Goal: Task Accomplishment & Management: Use online tool/utility

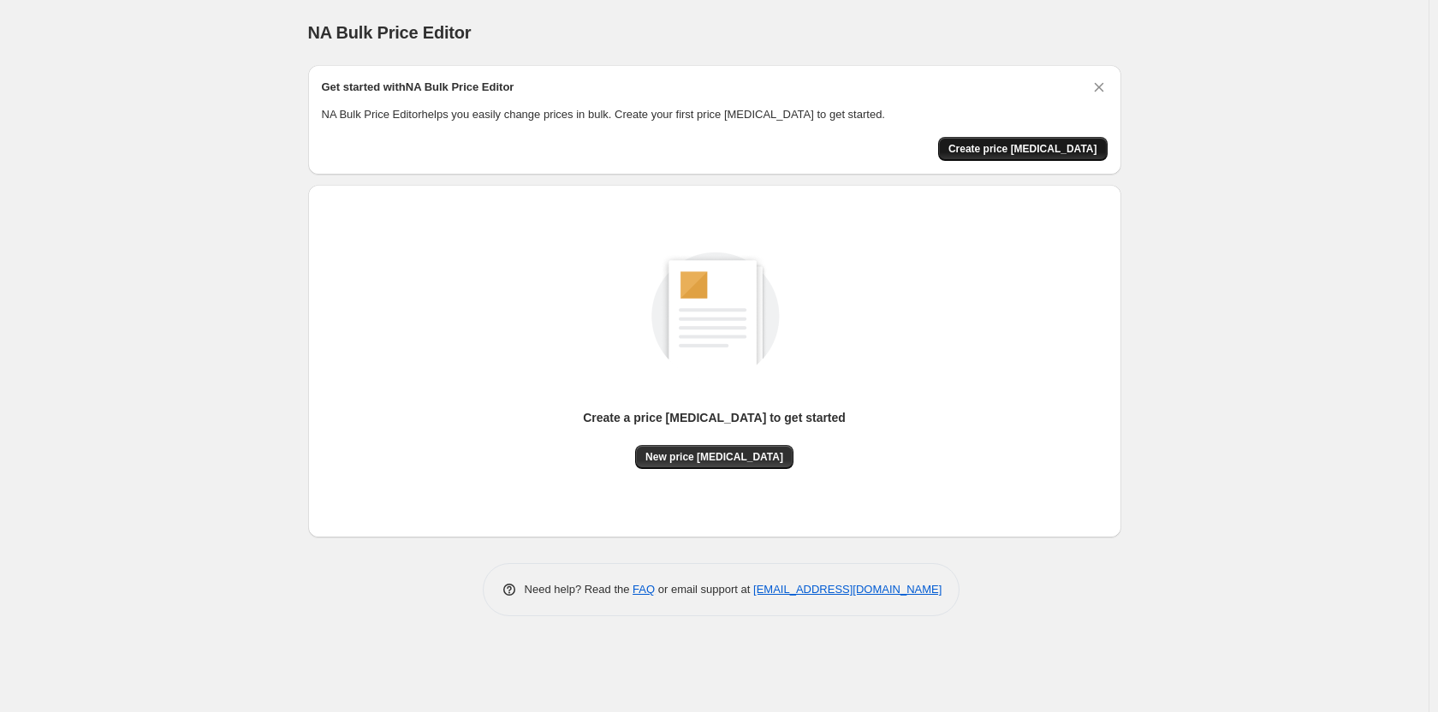
click at [1026, 152] on span "Create price [MEDICAL_DATA]" at bounding box center [1023, 149] width 149 height 14
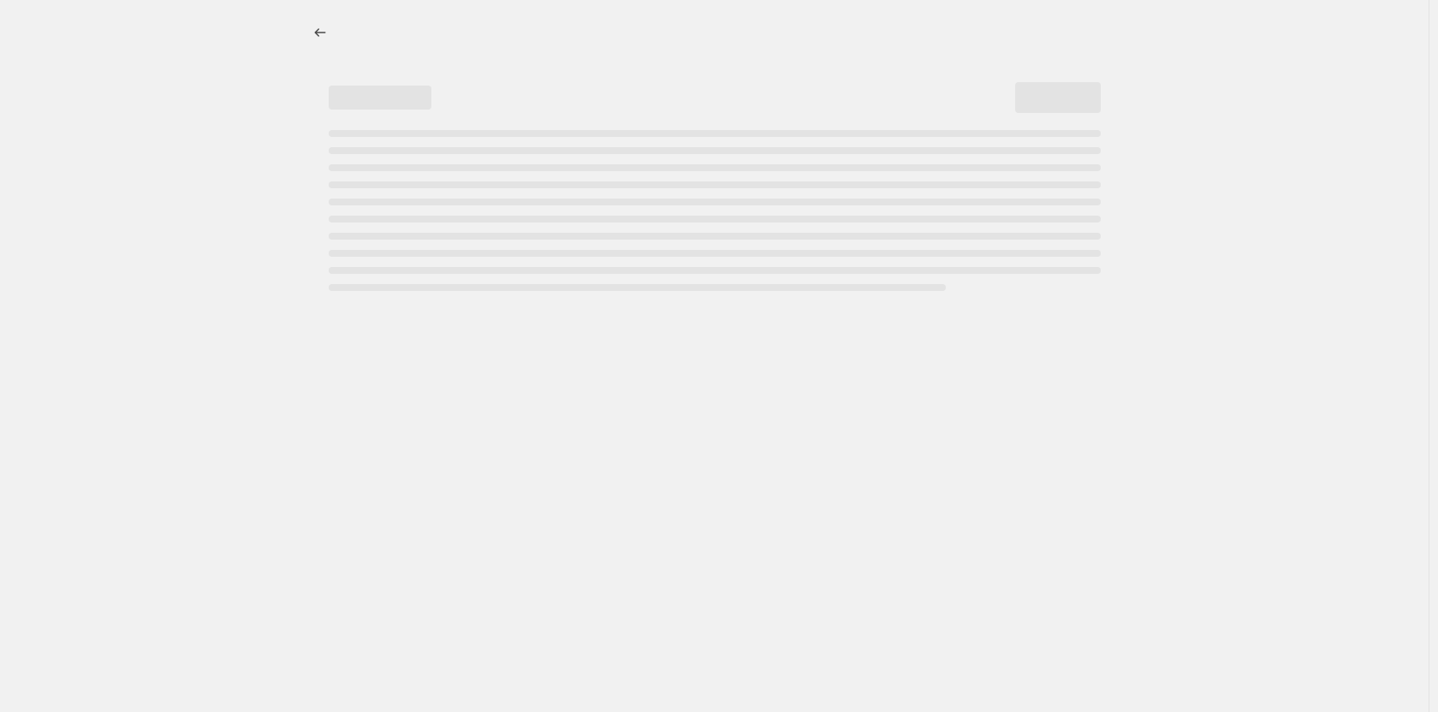
select select "percentage"
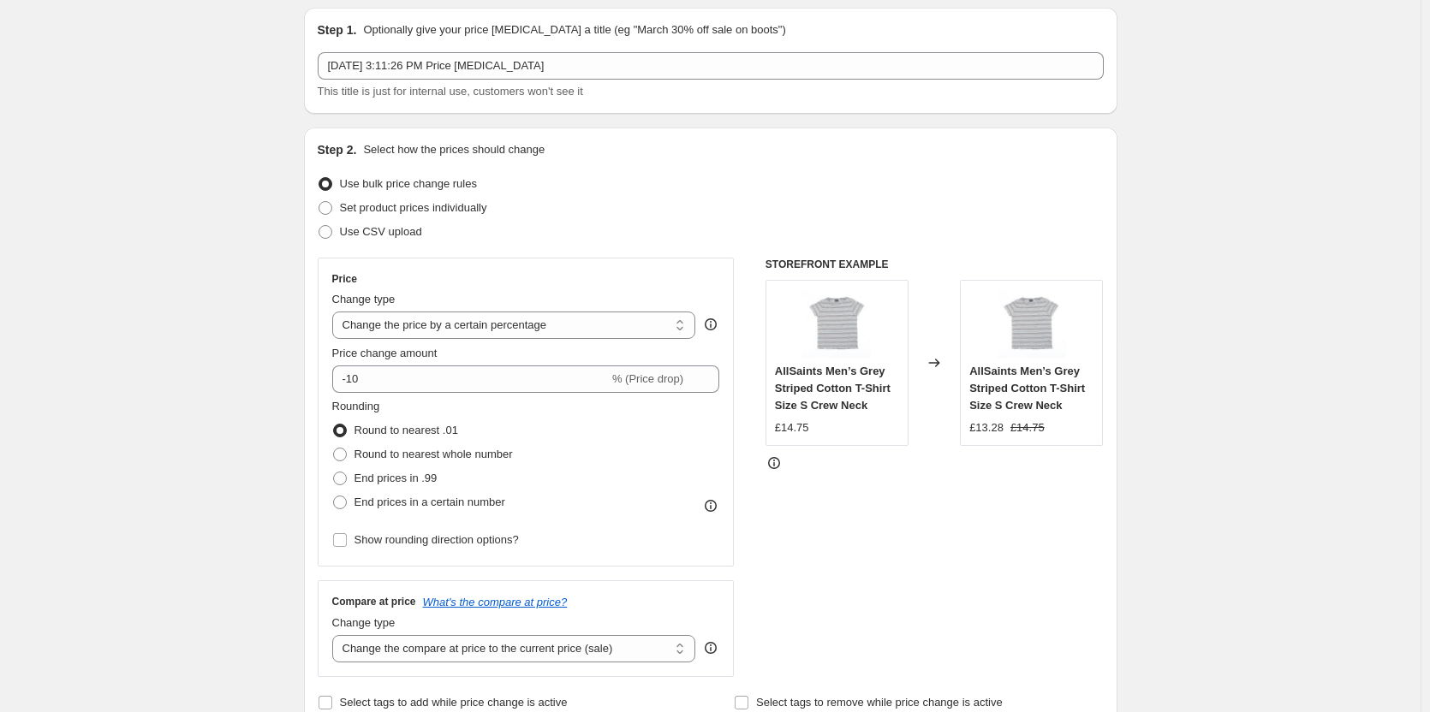
scroll to position [86, 0]
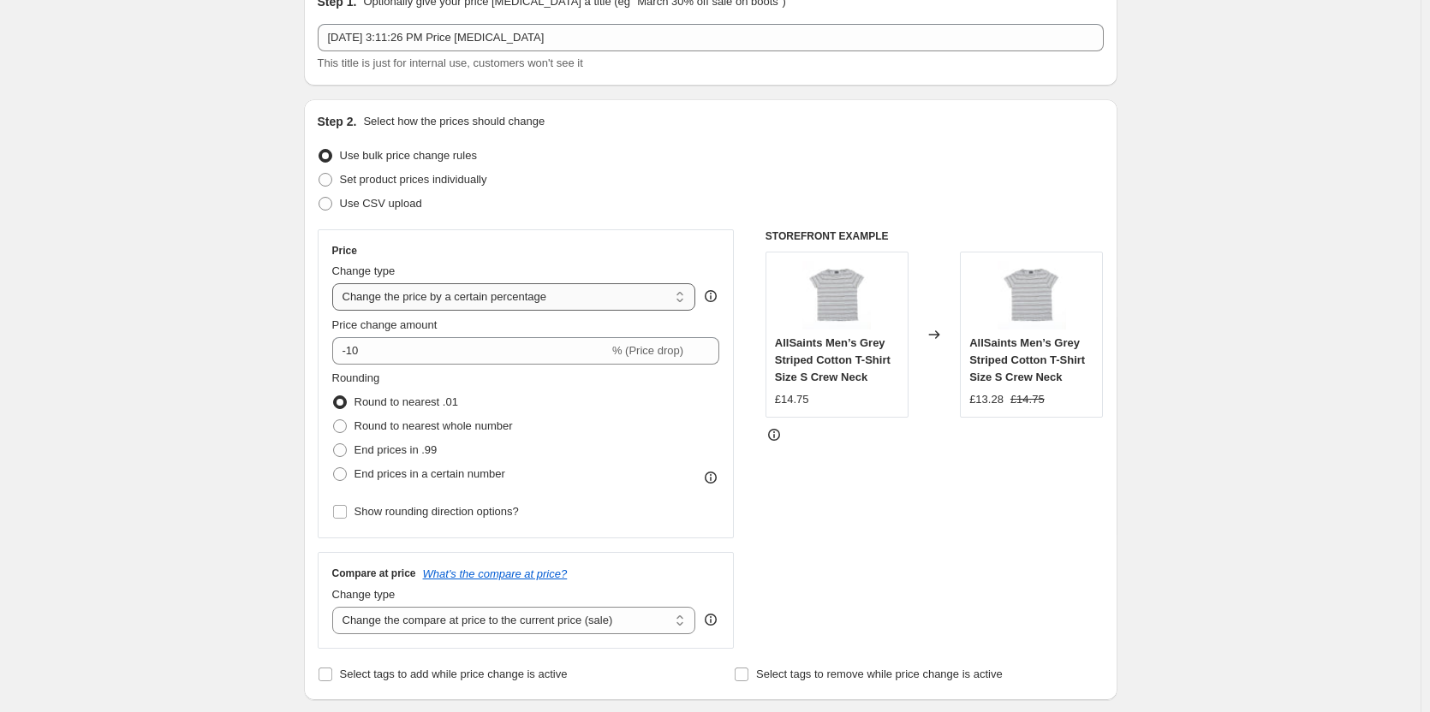
click at [528, 295] on select "Change the price to a certain amount Change the price by a certain amount Chang…" at bounding box center [514, 296] width 364 height 27
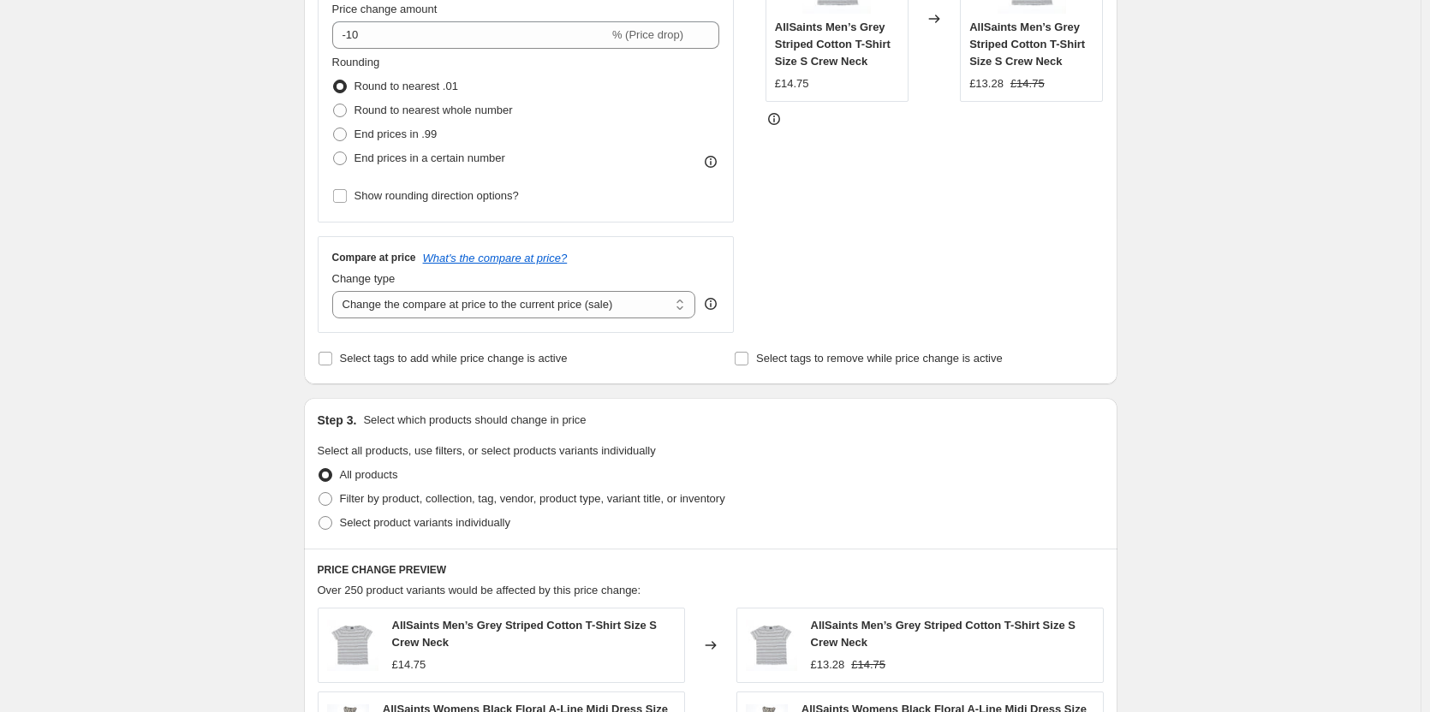
scroll to position [428, 0]
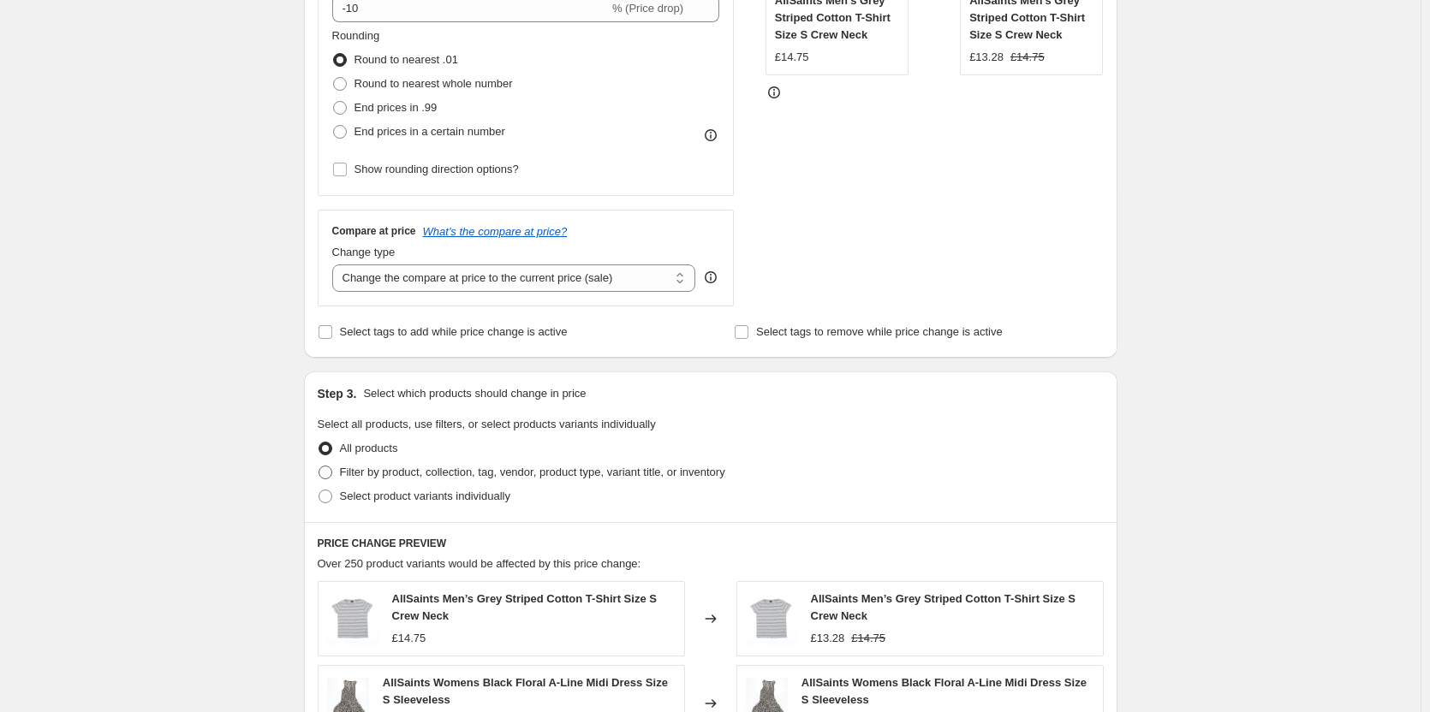
click at [330, 473] on span at bounding box center [326, 473] width 14 height 14
click at [319, 467] on input "Filter by product, collection, tag, vendor, product type, variant title, or inv…" at bounding box center [319, 466] width 1 height 1
radio input "true"
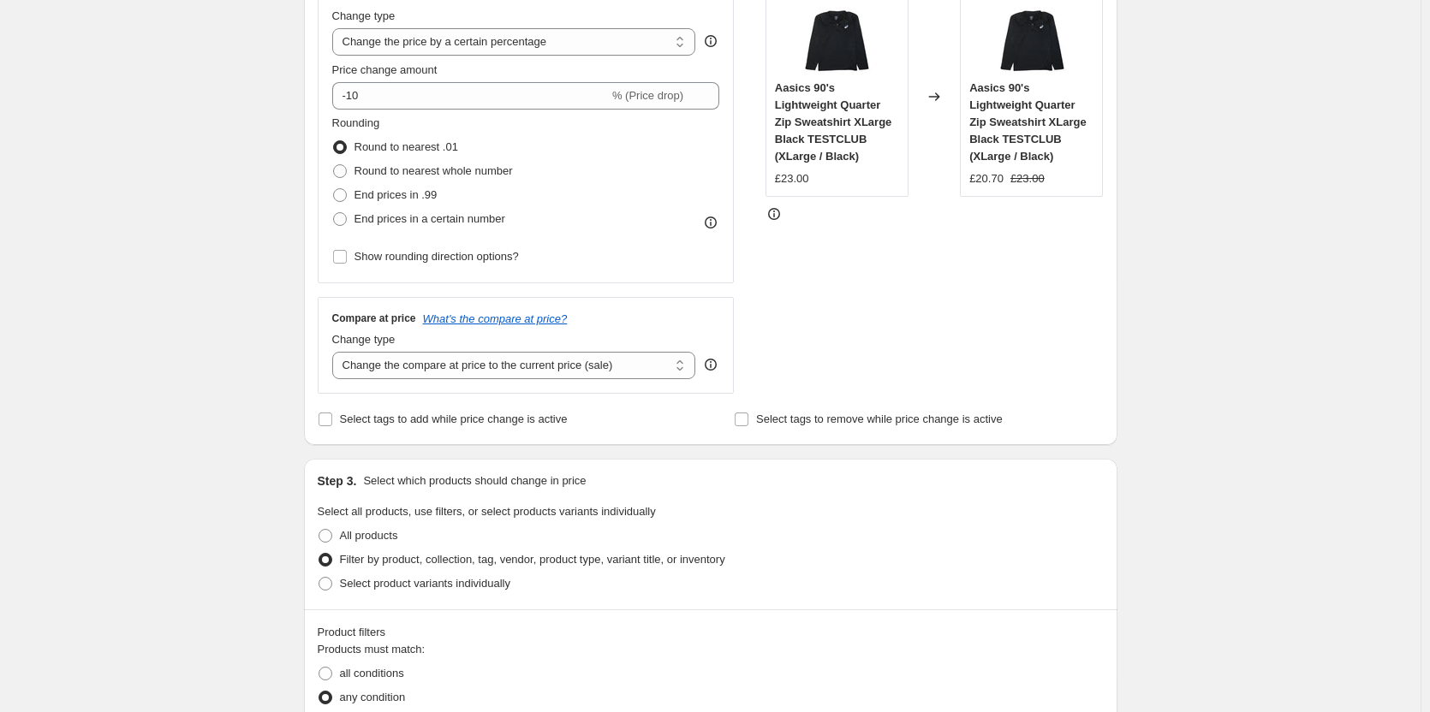
scroll to position [342, 0]
click at [332, 414] on input "Select tags to add while price change is active" at bounding box center [326, 418] width 14 height 14
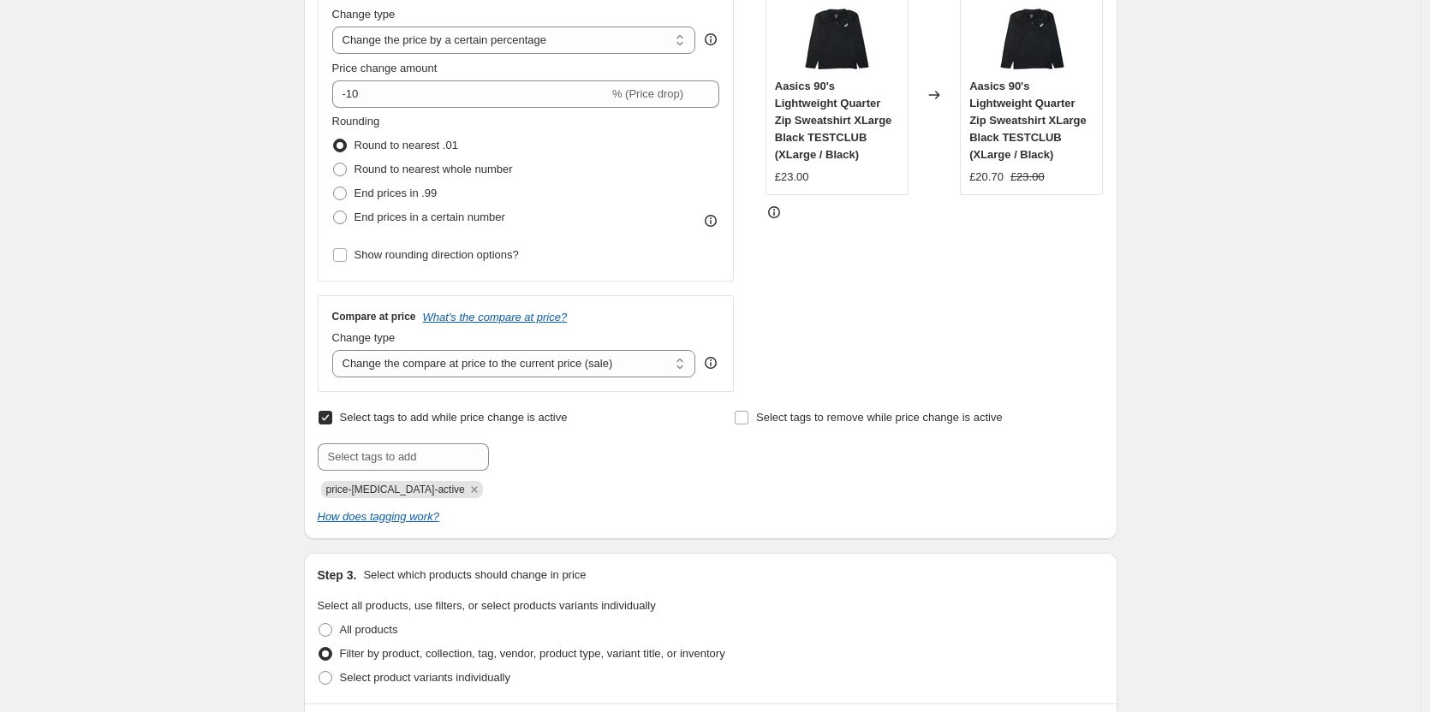
click at [332, 415] on input "Select tags to add while price change is active" at bounding box center [326, 418] width 14 height 14
checkbox input "false"
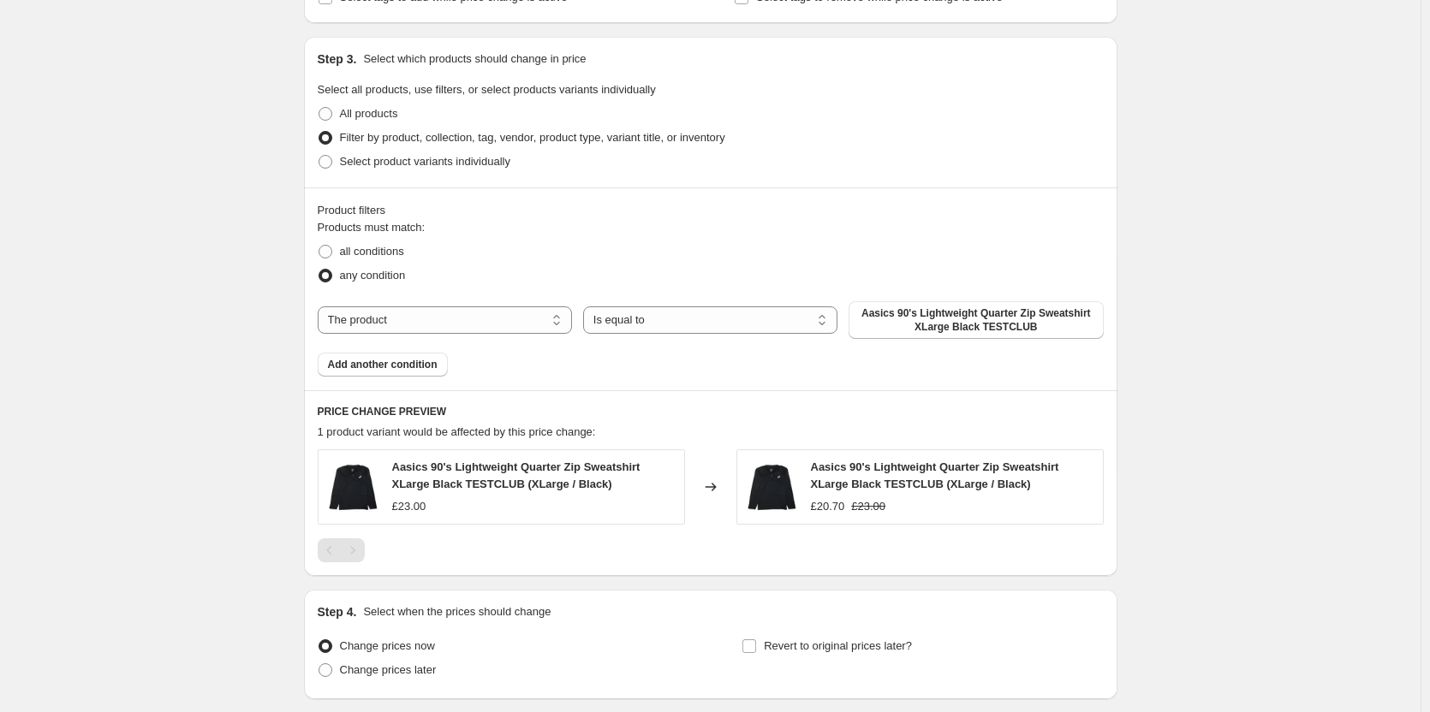
scroll to position [551, 0]
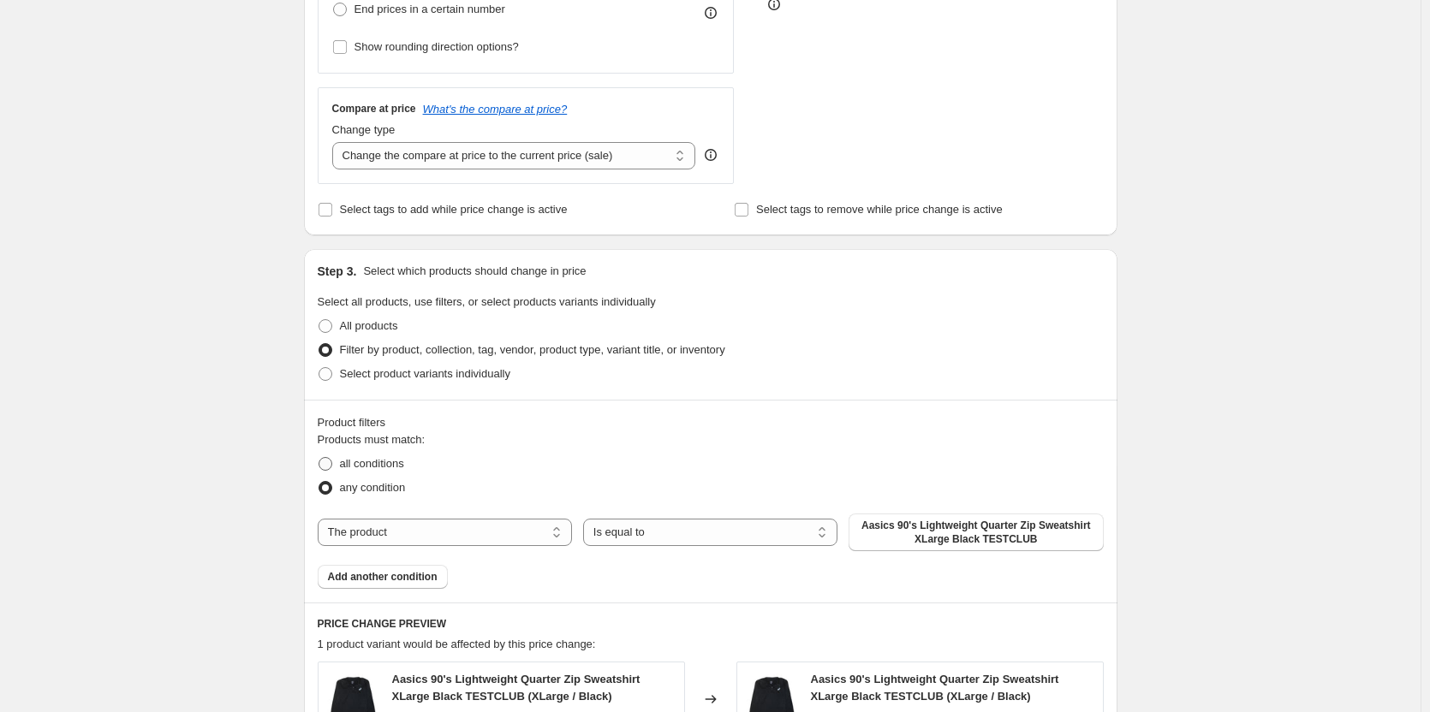
click at [325, 462] on span at bounding box center [326, 464] width 14 height 14
click at [319, 458] on input "all conditions" at bounding box center [319, 457] width 1 height 1
radio input "true"
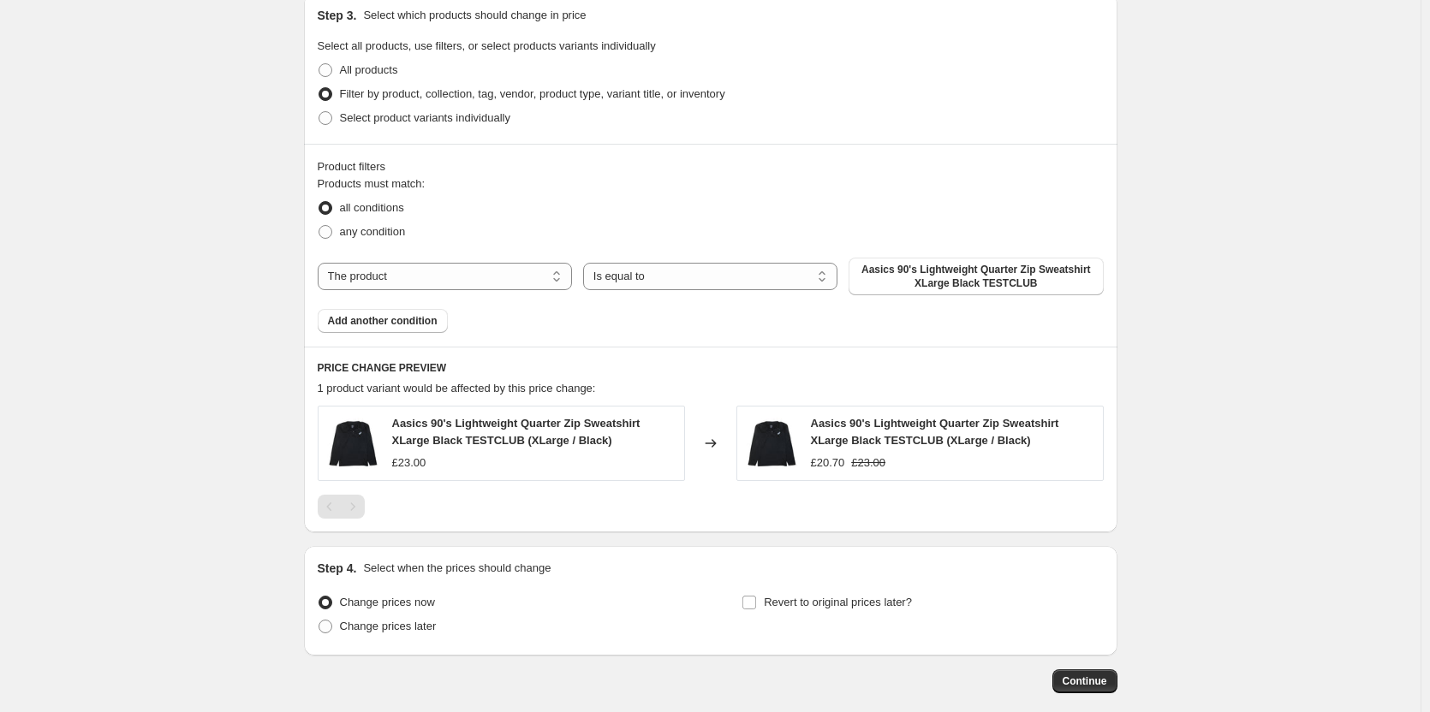
scroll to position [807, 0]
click at [814, 285] on select "Is equal to Is not equal to" at bounding box center [710, 275] width 254 height 27
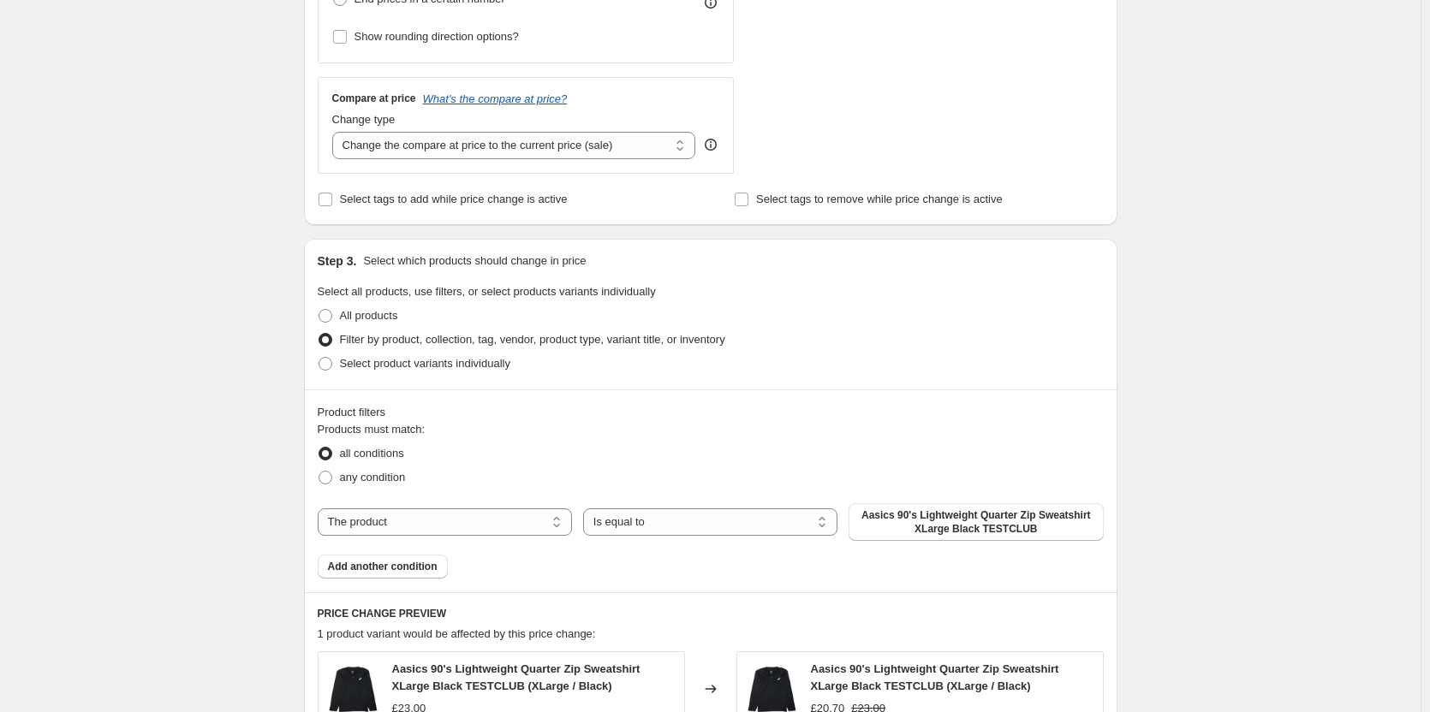
scroll to position [636, 0]
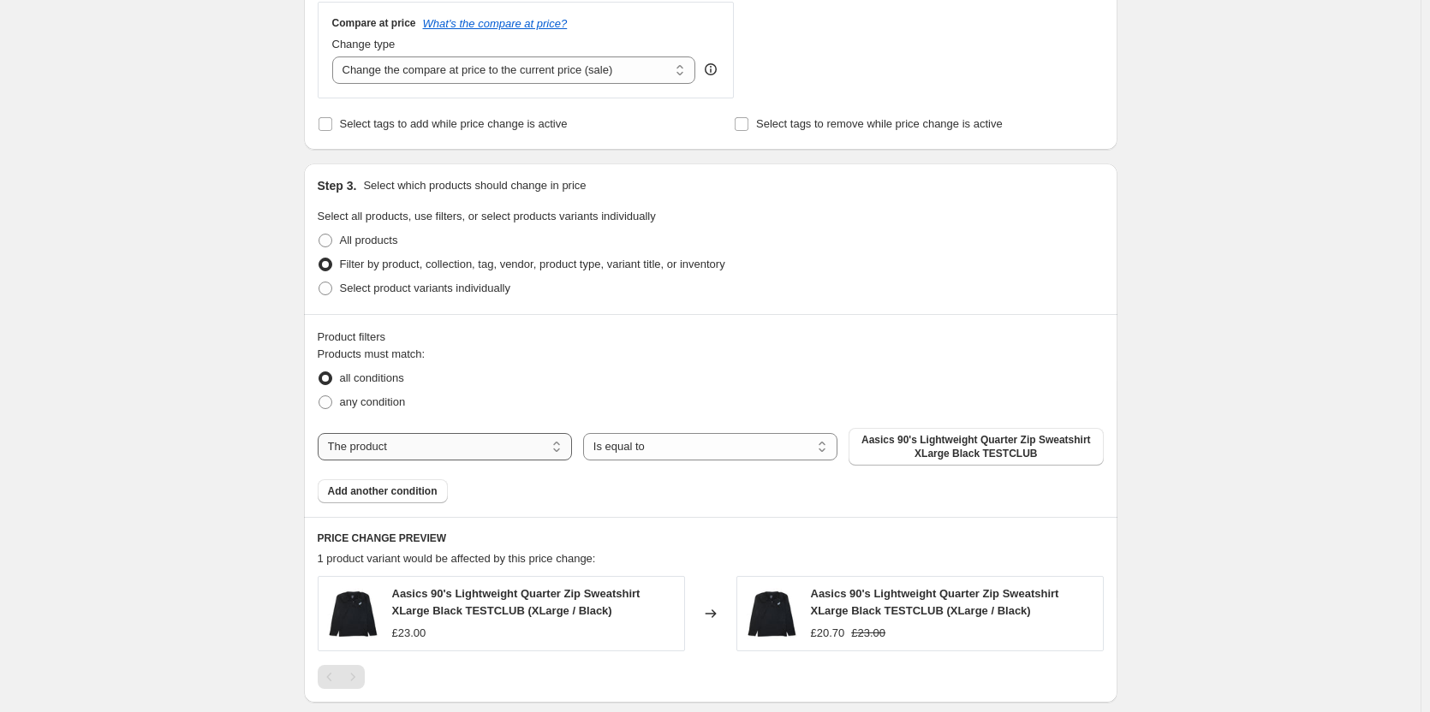
click at [539, 441] on select "The product The product's collection The product's tag The product's vendor The…" at bounding box center [445, 446] width 254 height 27
select select "vendor"
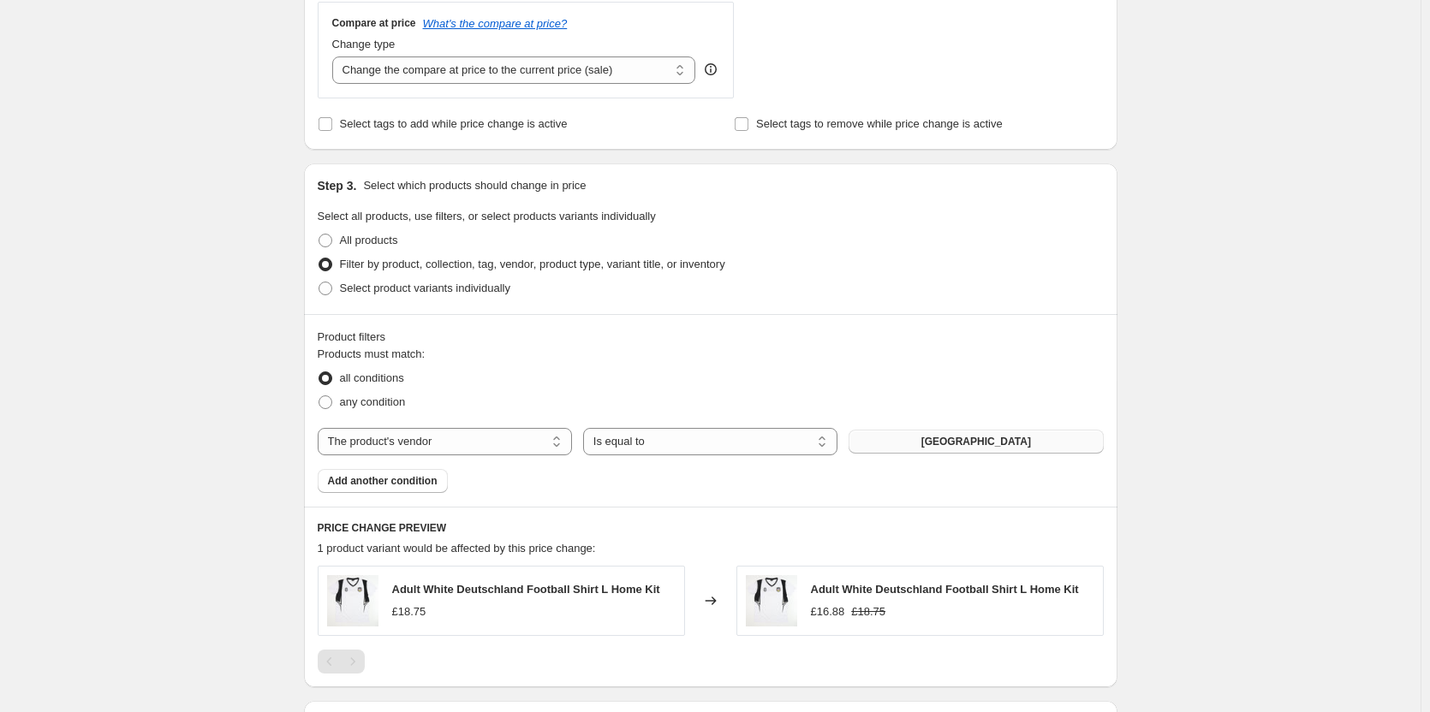
click at [938, 445] on button "[GEOGRAPHIC_DATA]" at bounding box center [976, 442] width 254 height 24
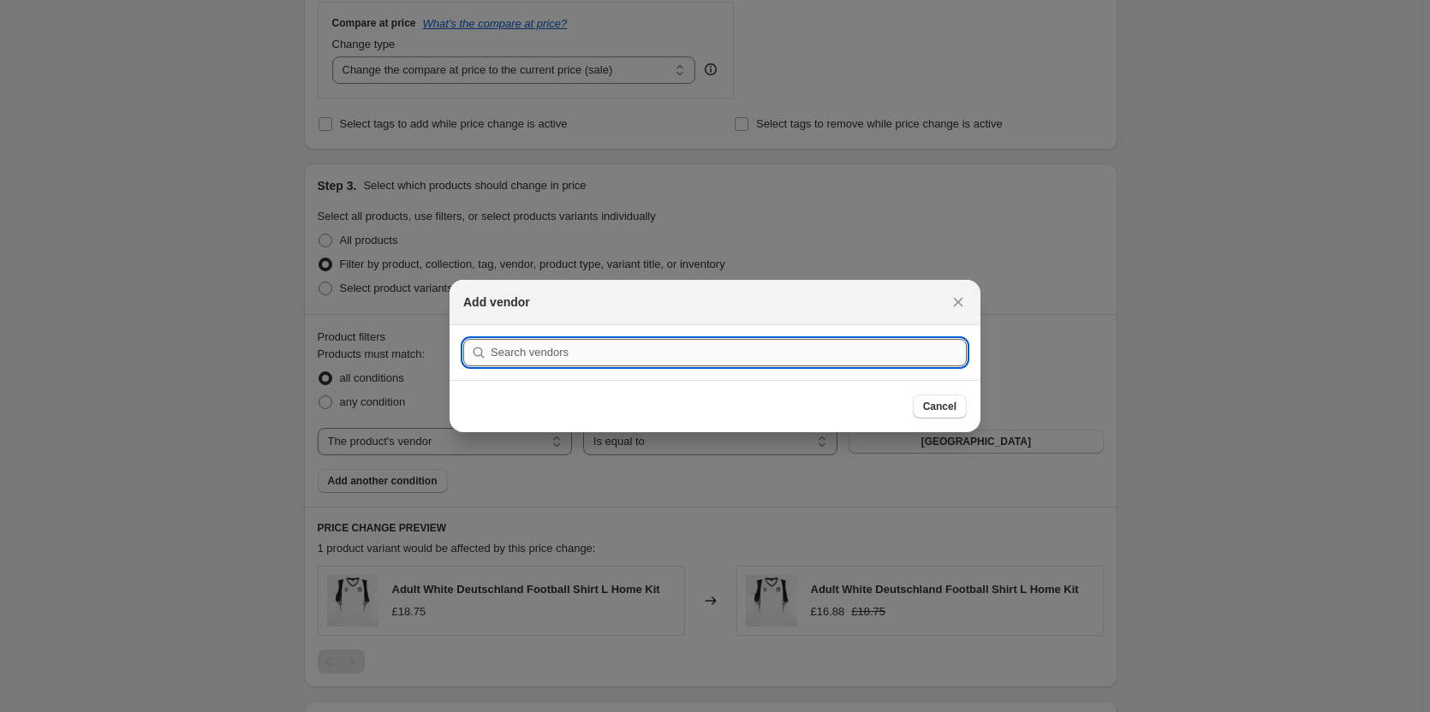
click at [803, 344] on input ":r2c:" at bounding box center [729, 352] width 476 height 27
type input "vintage"
click at [463, 325] on button "Submit" at bounding box center [487, 334] width 49 height 18
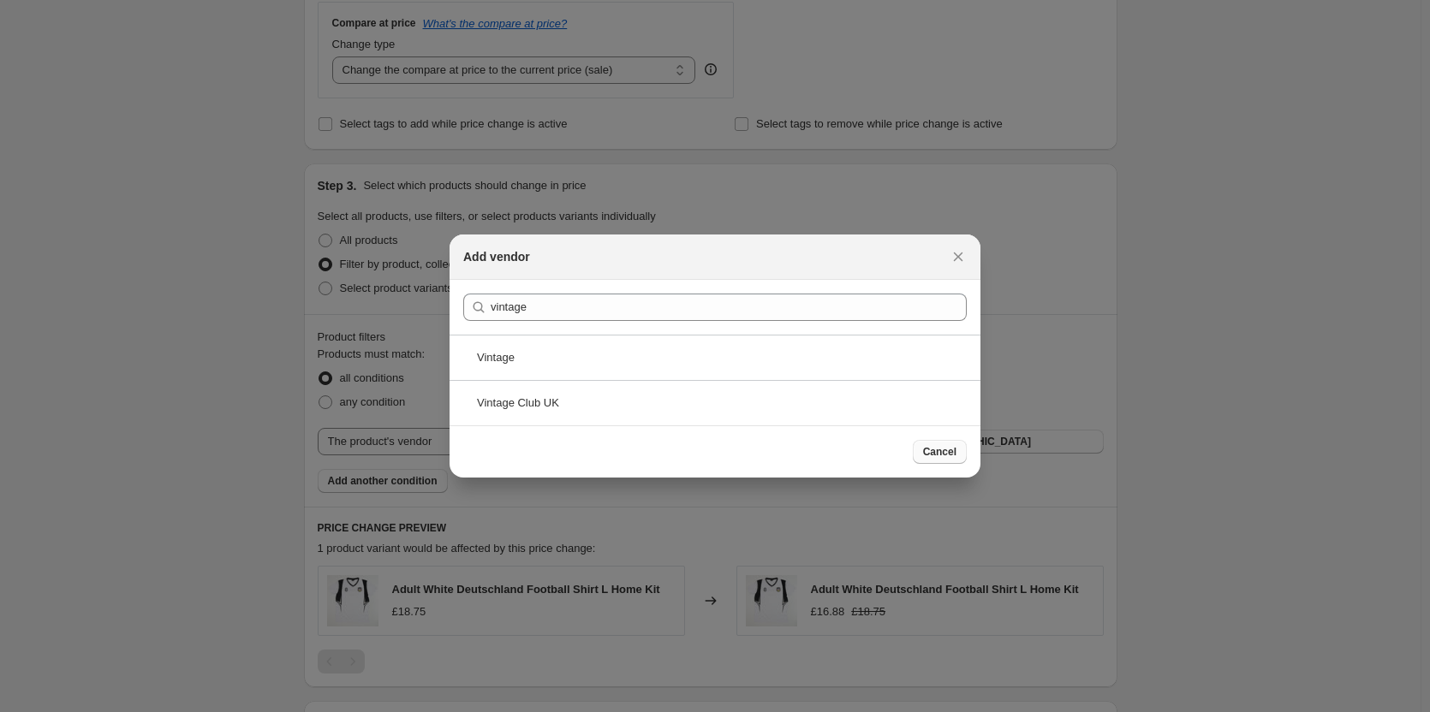
click at [946, 447] on span "Cancel" at bounding box center [939, 452] width 33 height 14
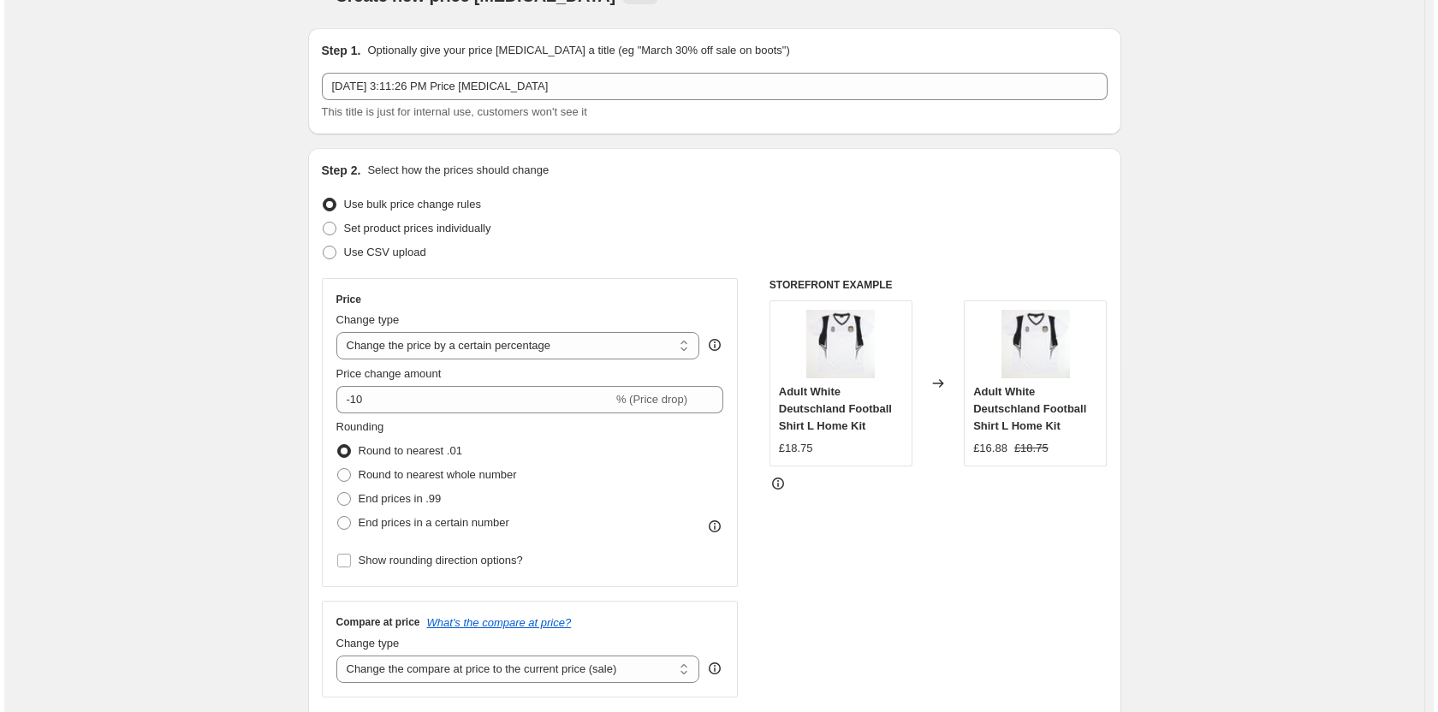
scroll to position [0, 0]
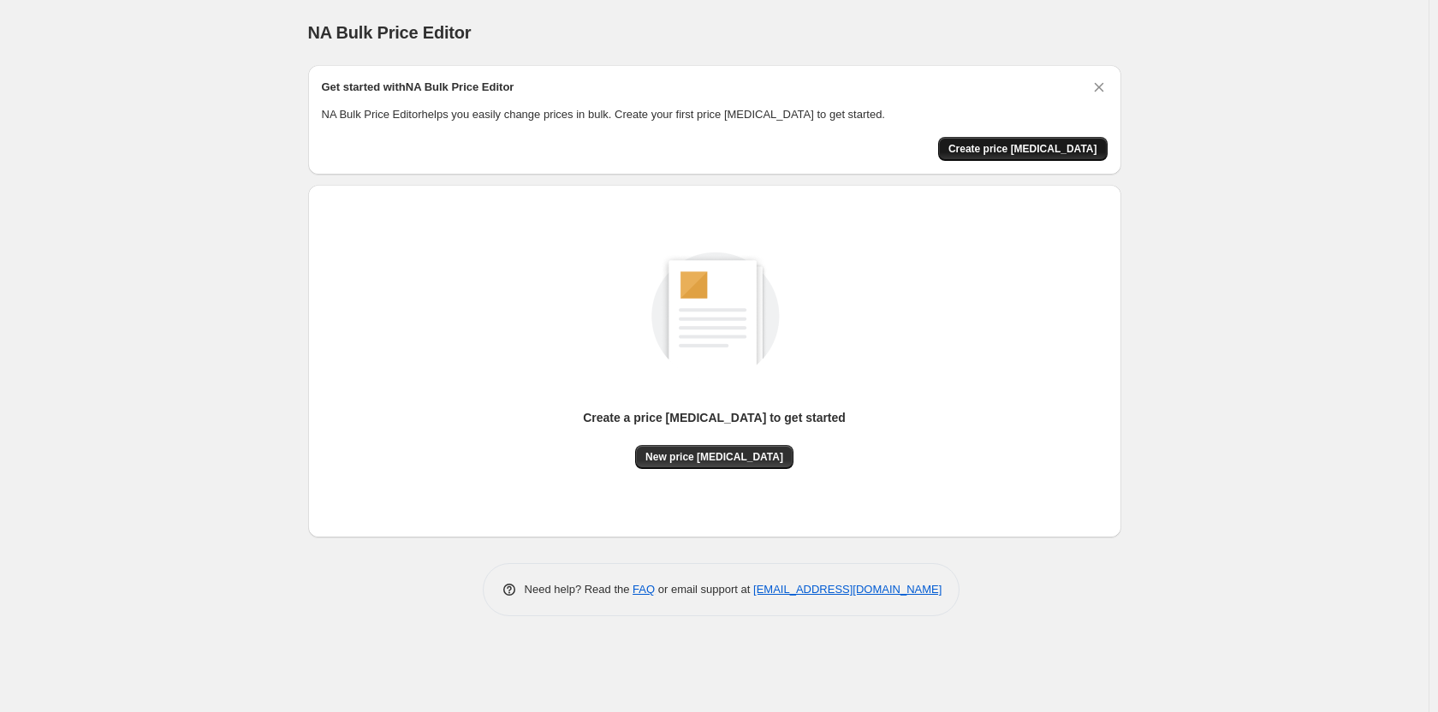
click at [984, 148] on button "Create price change job" at bounding box center [1023, 149] width 170 height 24
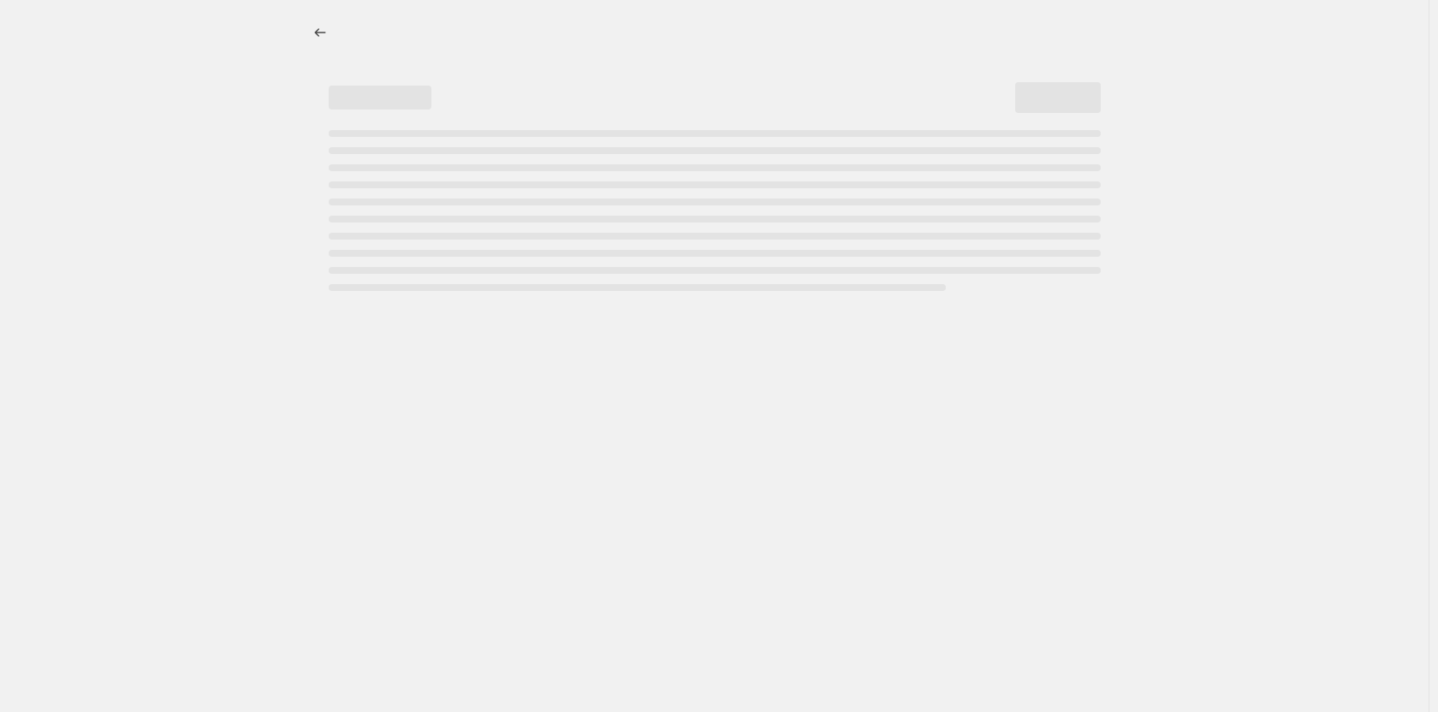
select select "percentage"
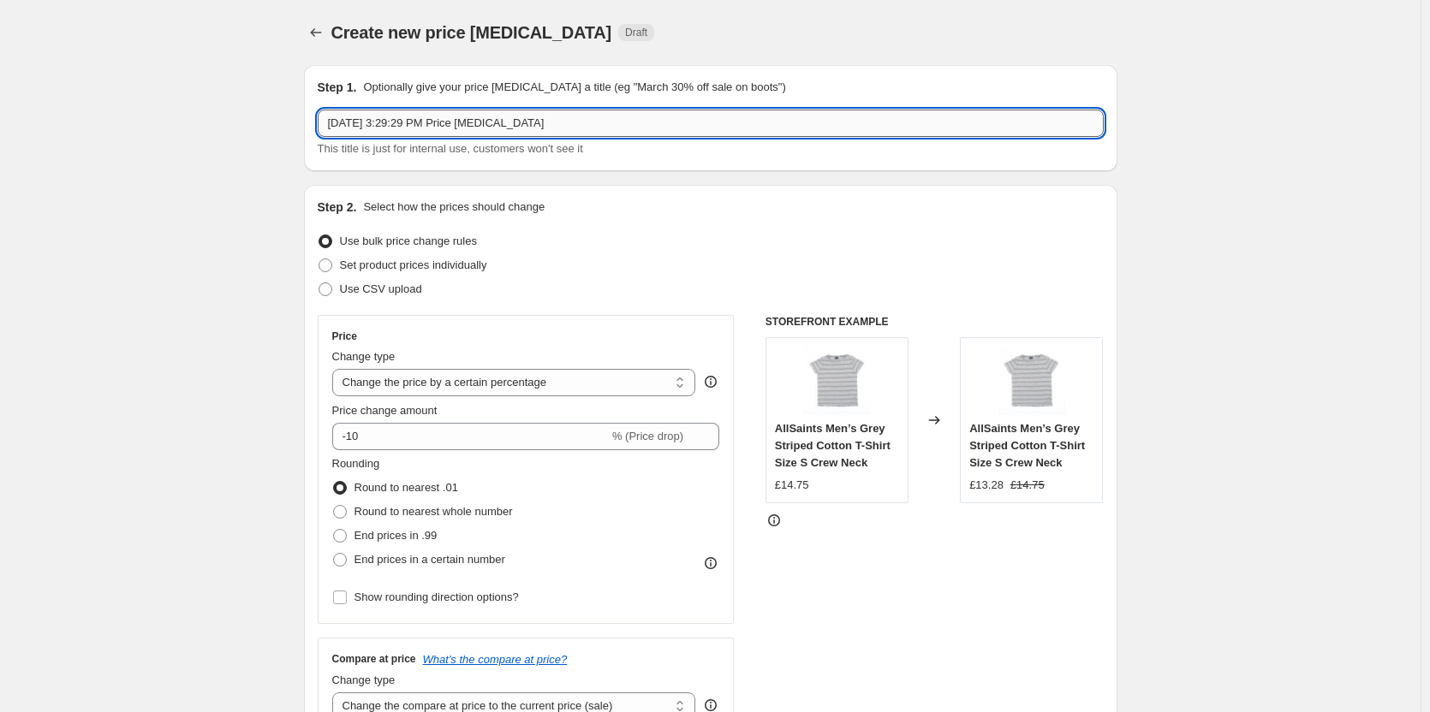
click at [461, 120] on input "Sep 11, 2025, 3:29:29 PM Price change job" at bounding box center [711, 123] width 786 height 27
drag, startPoint x: 628, startPoint y: 112, endPoint x: 298, endPoint y: 111, distance: 329.6
type input "Vintage Clothing Club"
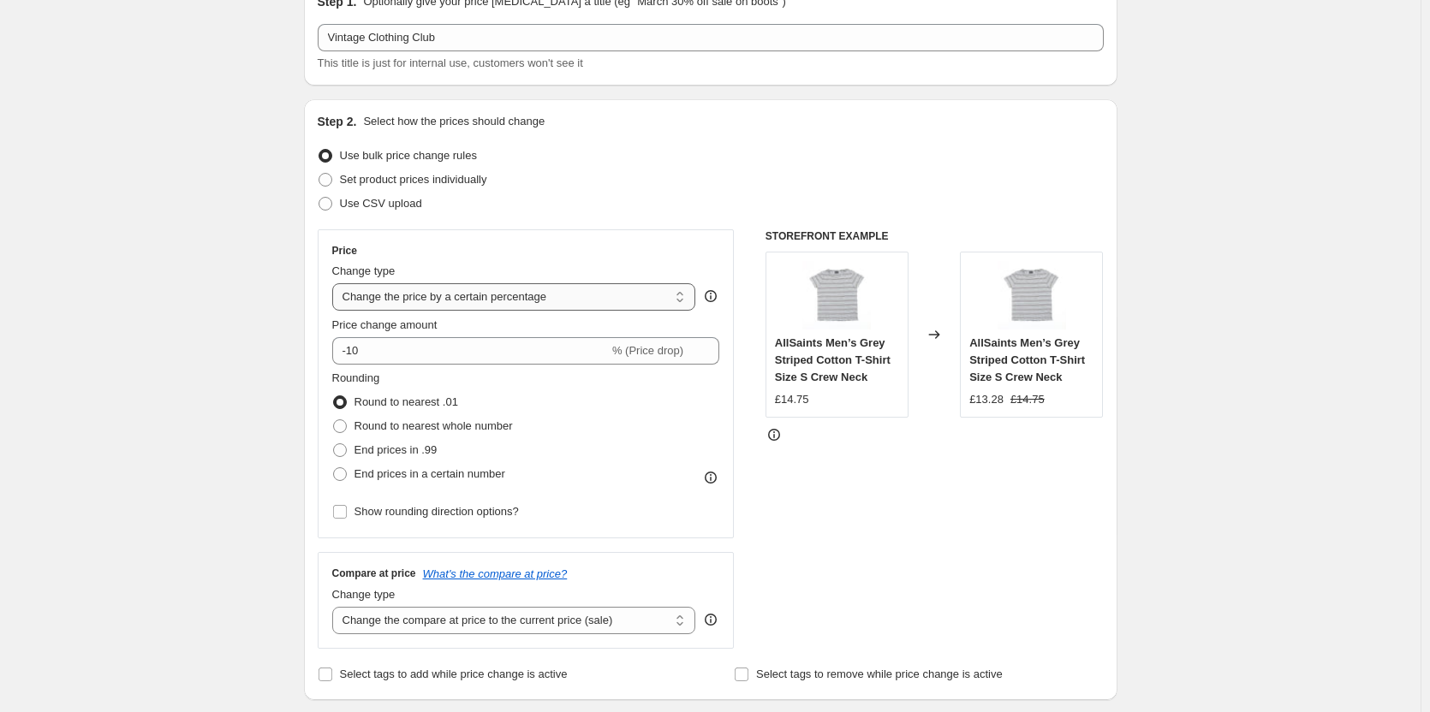
click at [513, 299] on select "Change the price to a certain amount Change the price by a certain amount Chang…" at bounding box center [514, 296] width 364 height 27
select select "by"
click at [336, 283] on select "Change the price to a certain amount Change the price by a certain amount Chang…" at bounding box center [514, 296] width 364 height 27
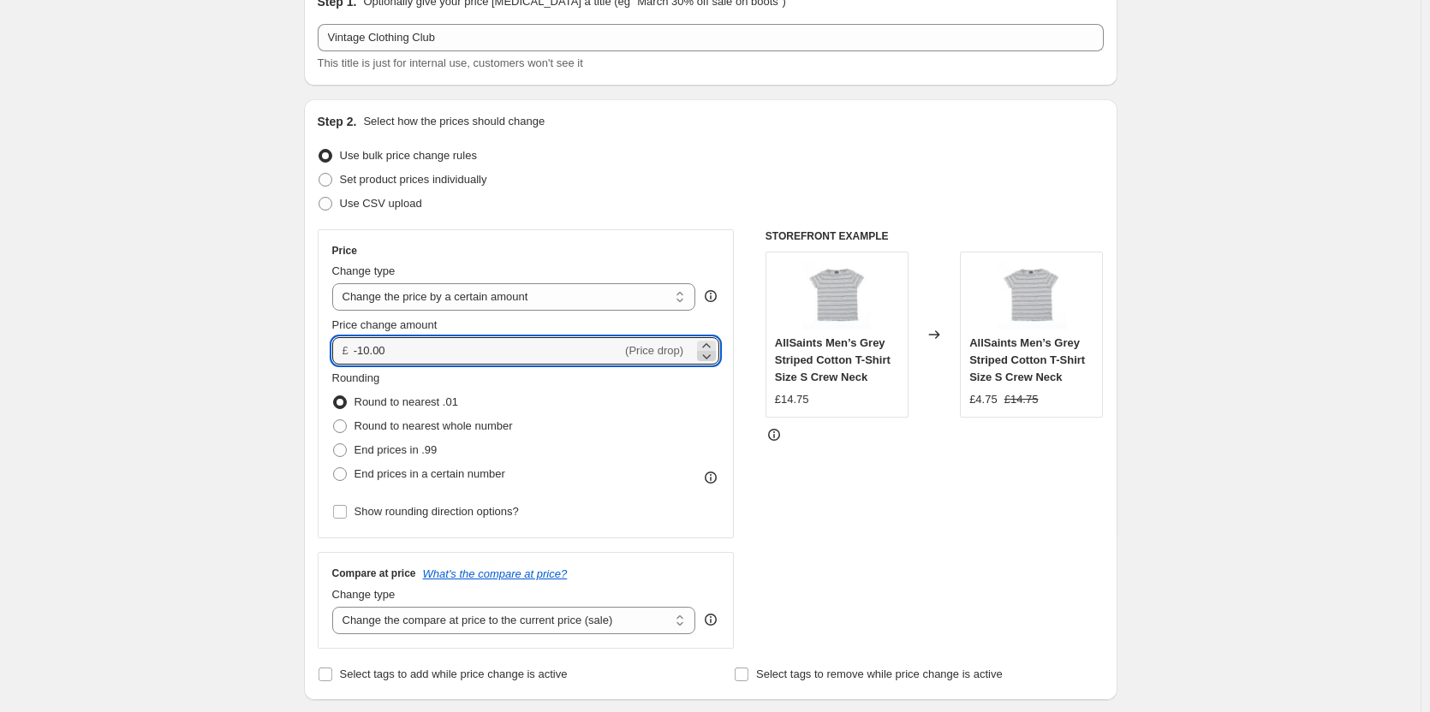
click at [713, 348] on icon at bounding box center [706, 356] width 17 height 17
click at [706, 348] on icon at bounding box center [706, 356] width 17 height 17
click at [500, 352] on input "-10.02" at bounding box center [488, 350] width 268 height 27
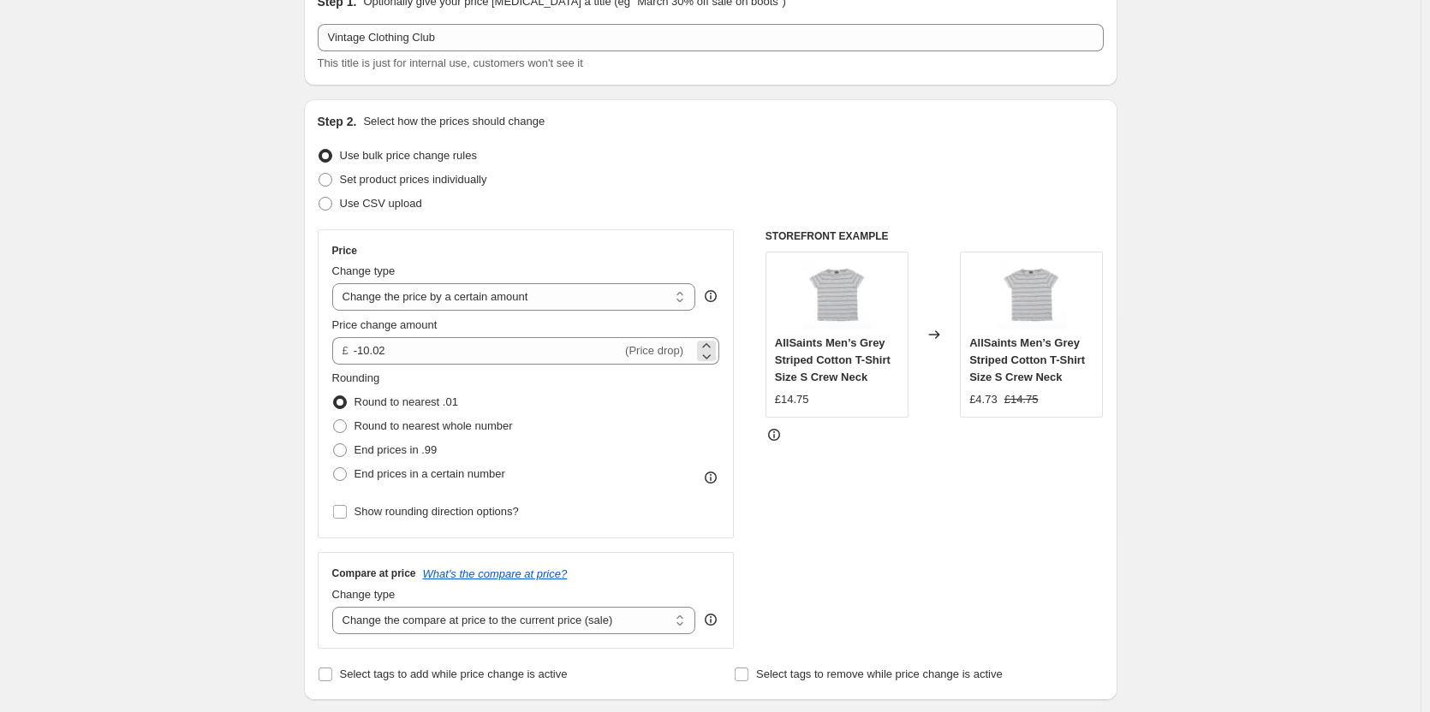
click at [676, 351] on span "(Price drop)" at bounding box center [654, 350] width 58 height 13
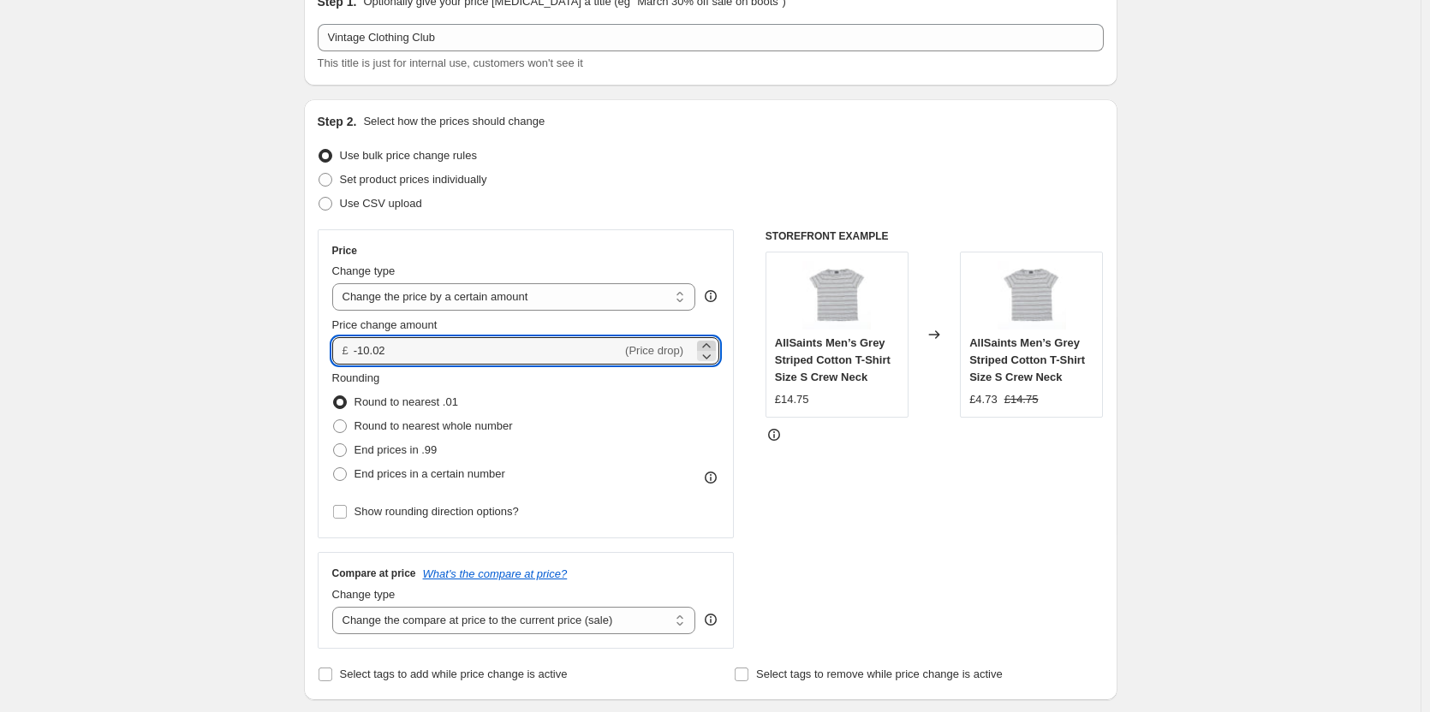
click at [712, 346] on icon at bounding box center [706, 345] width 17 height 17
type input "-10.00"
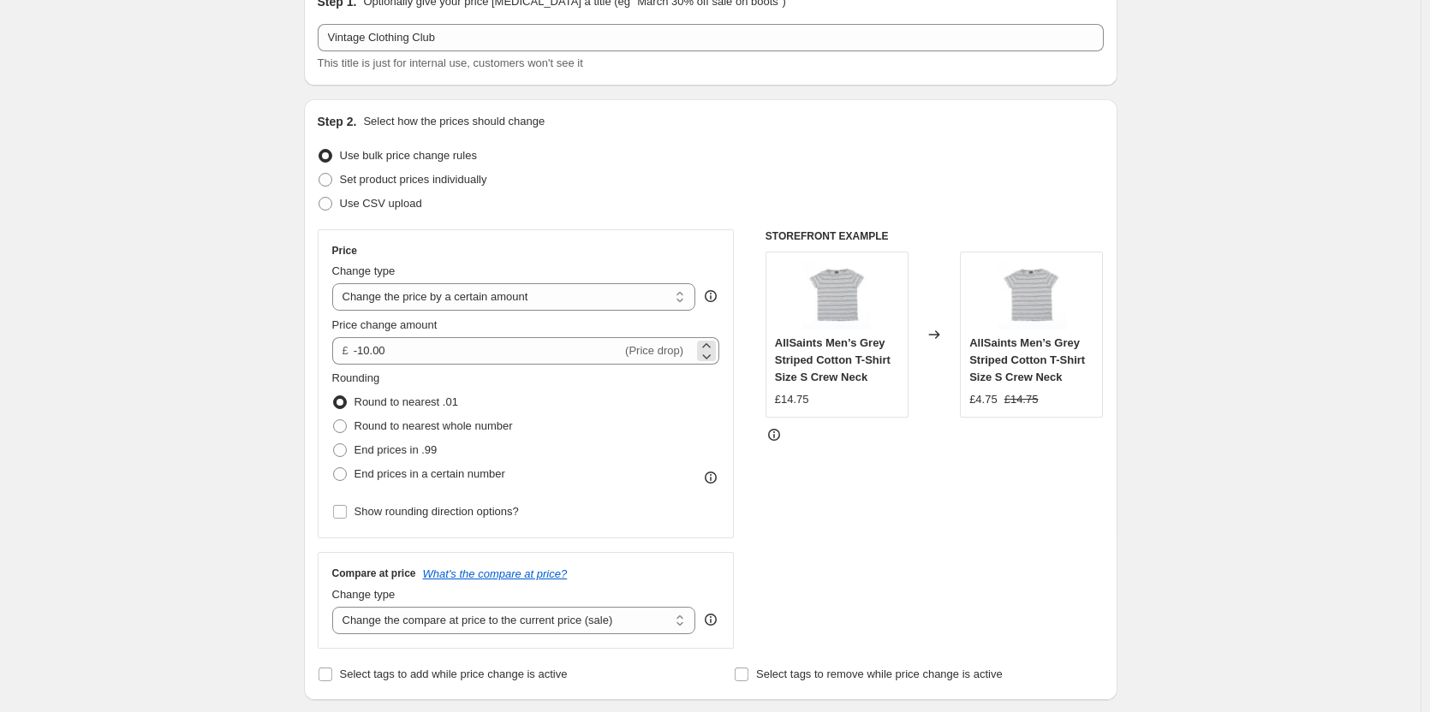
click at [683, 354] on span "(Price drop)" at bounding box center [654, 350] width 58 height 13
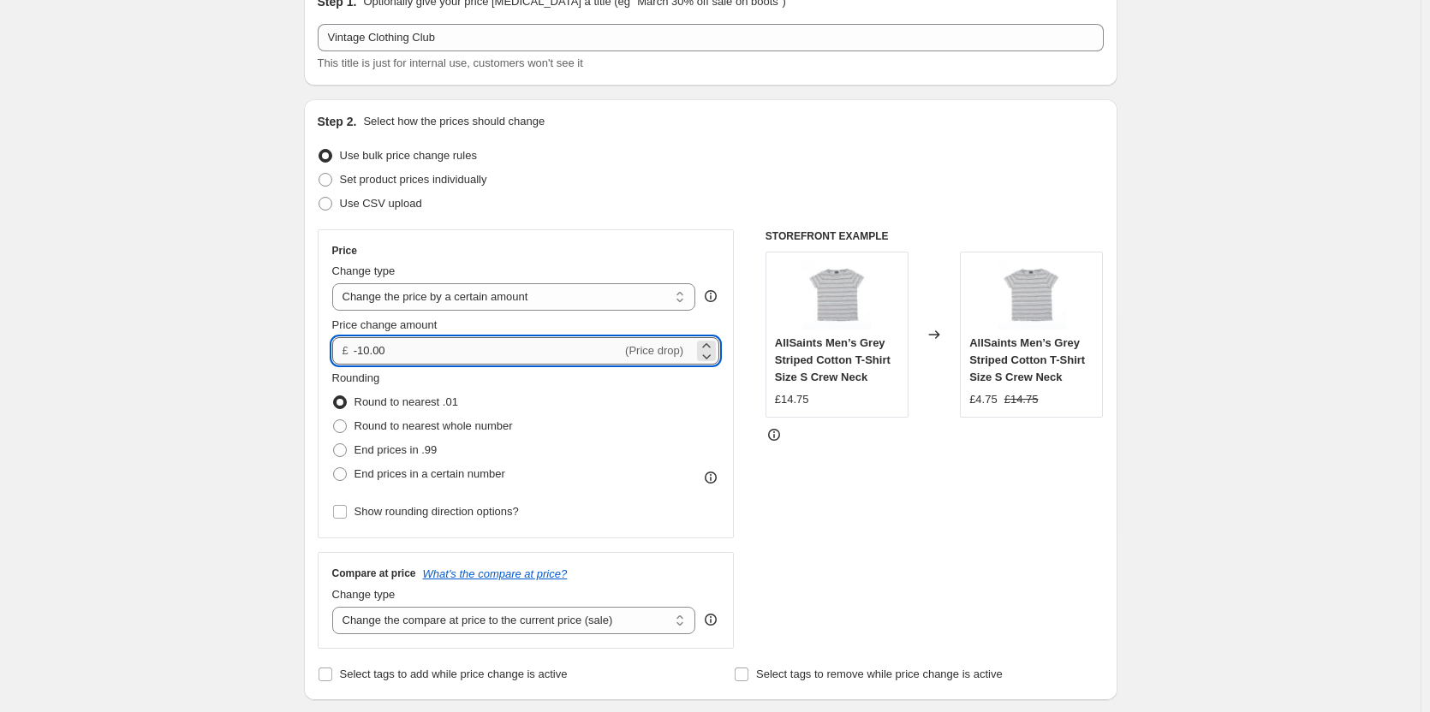
drag, startPoint x: 357, startPoint y: 352, endPoint x: 453, endPoint y: 348, distance: 96.0
click at [453, 348] on input "-10.00" at bounding box center [488, 350] width 268 height 27
type input "3.00"
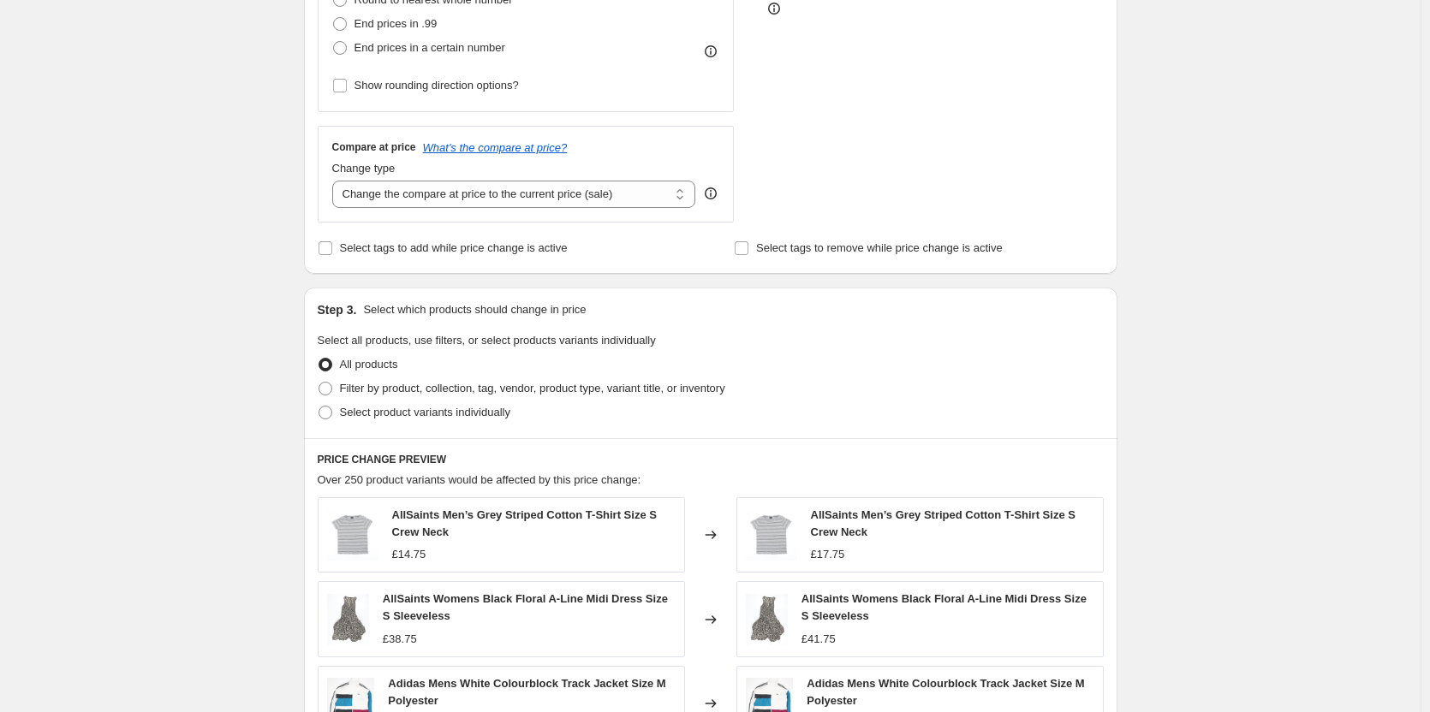
scroll to position [514, 0]
click at [331, 385] on span at bounding box center [326, 387] width 14 height 14
click at [319, 381] on input "Filter by product, collection, tag, vendor, product type, variant title, or inv…" at bounding box center [319, 380] width 1 height 1
radio input "true"
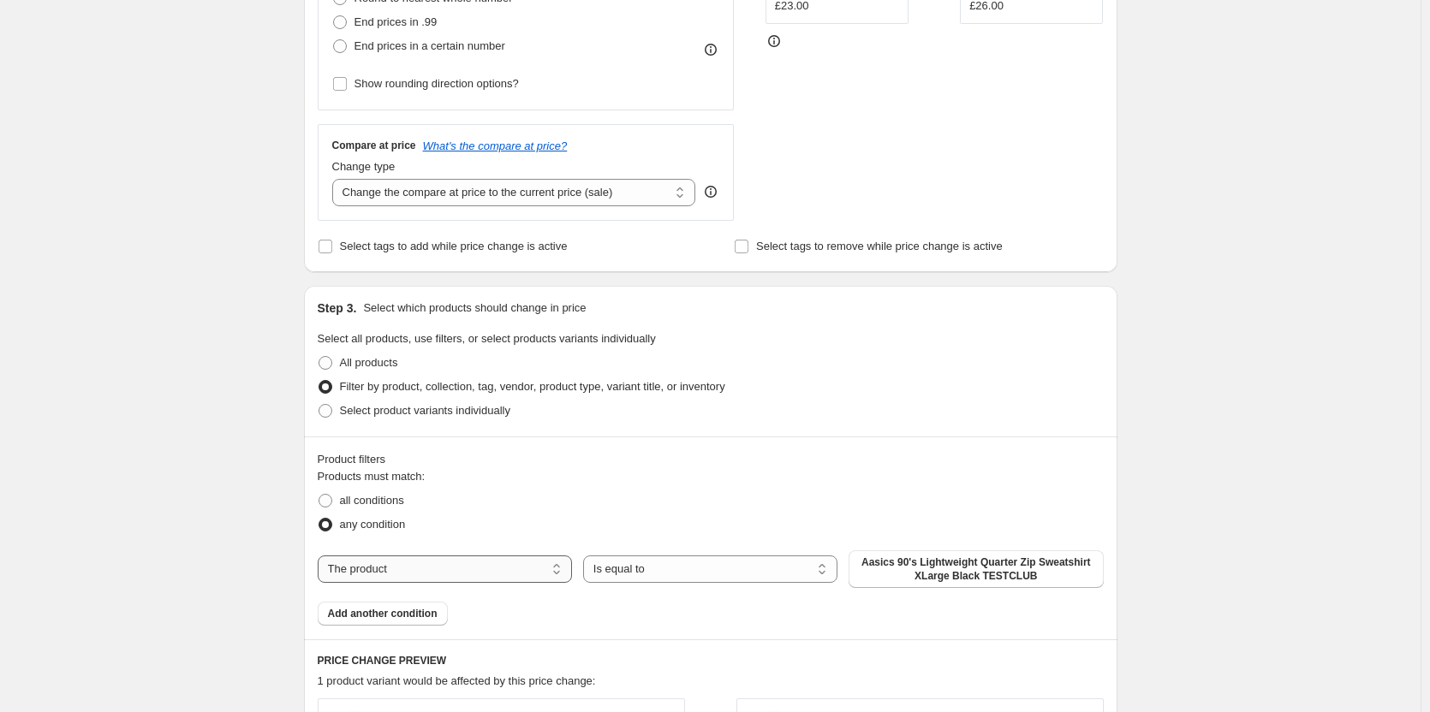
click at [513, 573] on select "The product The product's collection The product's tag The product's vendor The…" at bounding box center [445, 569] width 254 height 27
select select "vendor"
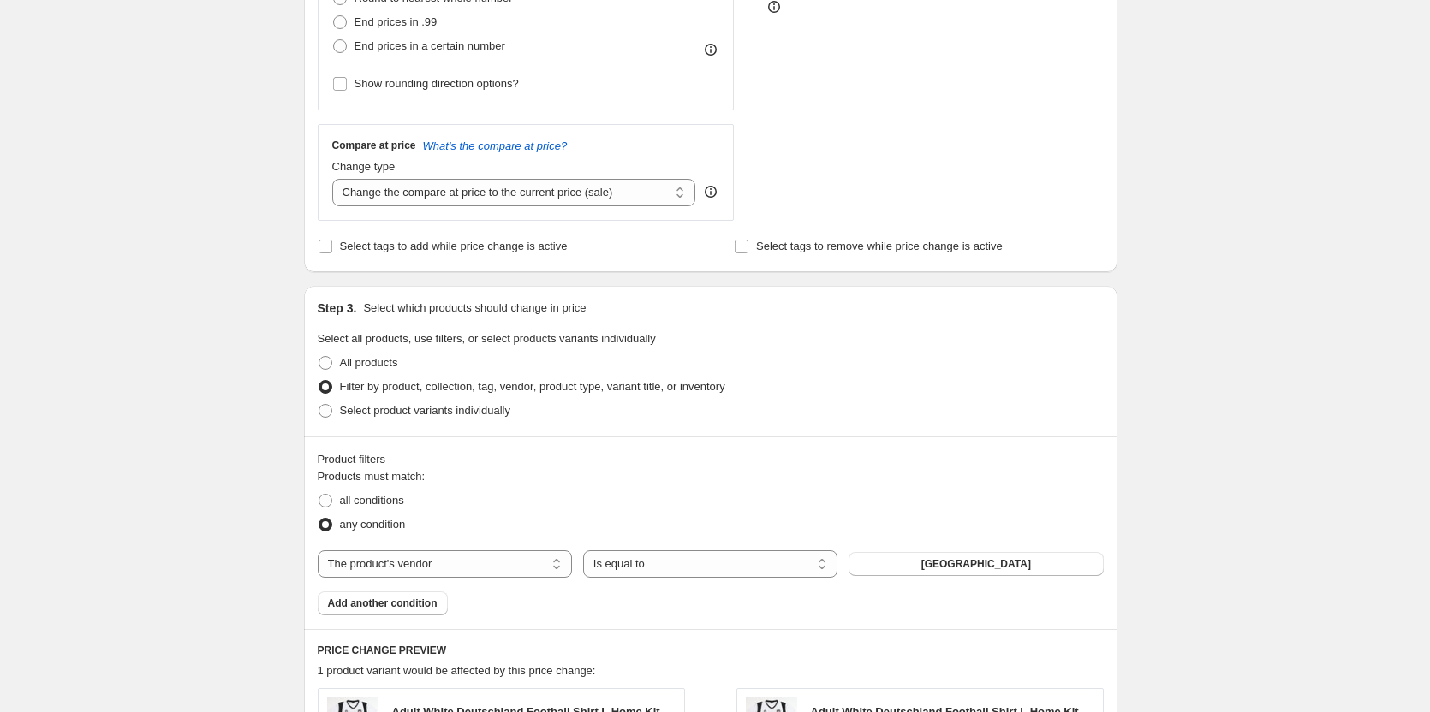
click at [546, 487] on fieldset "Products must match: all conditions any condition" at bounding box center [711, 502] width 786 height 68
click at [992, 562] on span "[GEOGRAPHIC_DATA]" at bounding box center [976, 564] width 110 height 14
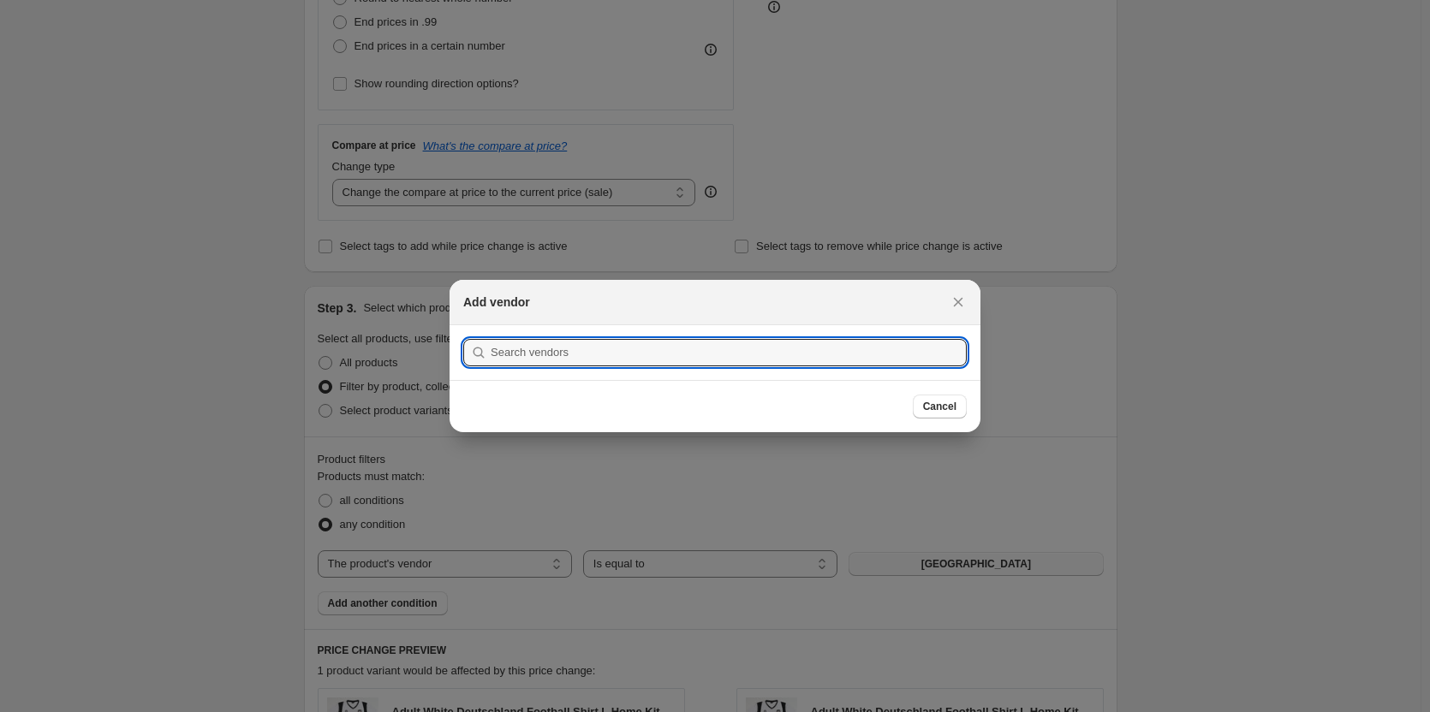
scroll to position [0, 0]
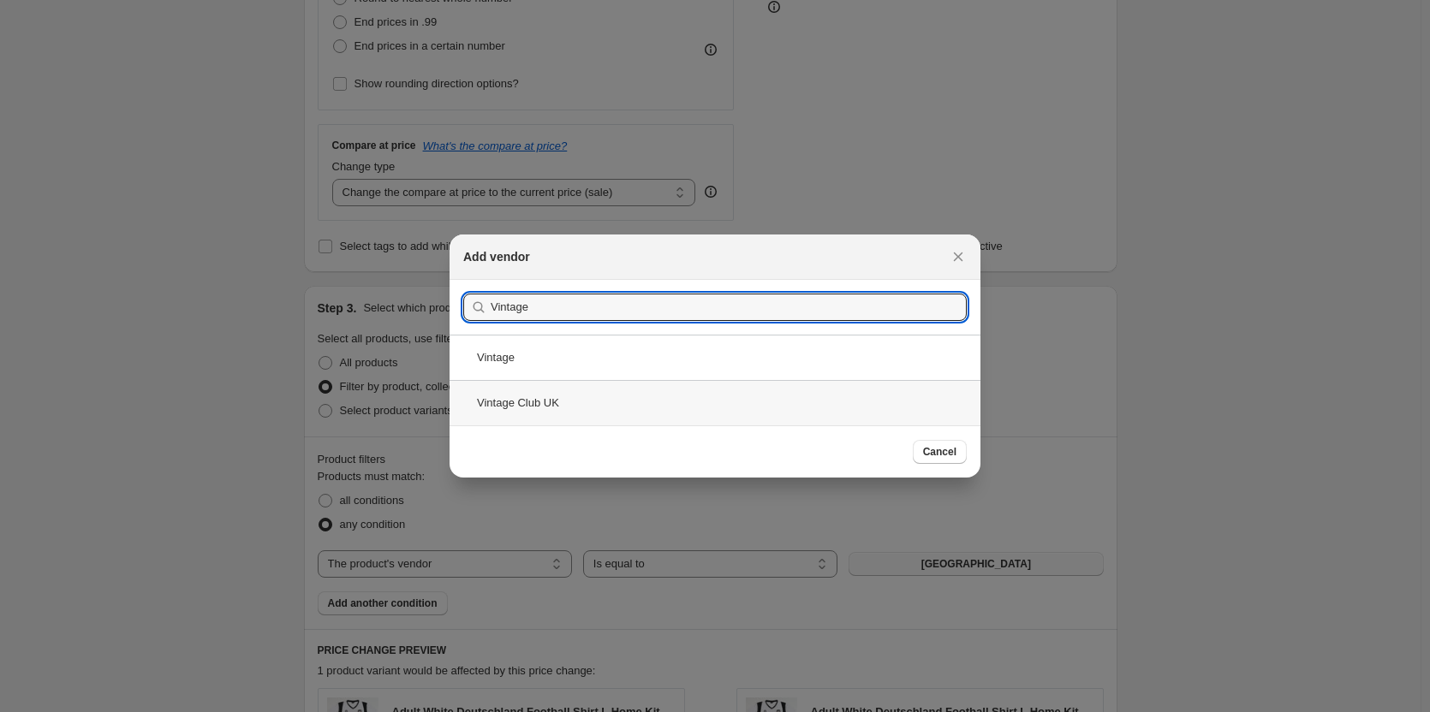
type input "Vintage"
click at [554, 404] on div "Vintage Club UK" at bounding box center [715, 402] width 531 height 45
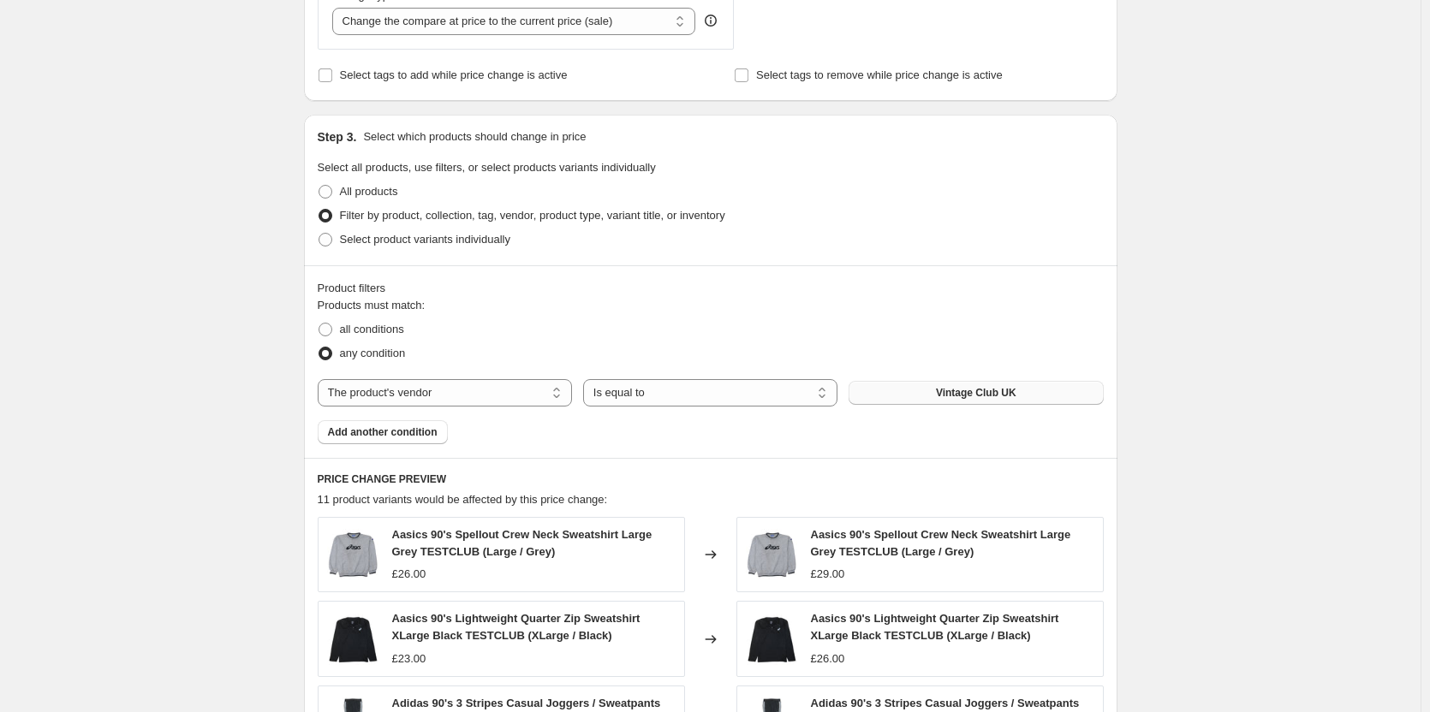
scroll to position [771, 0]
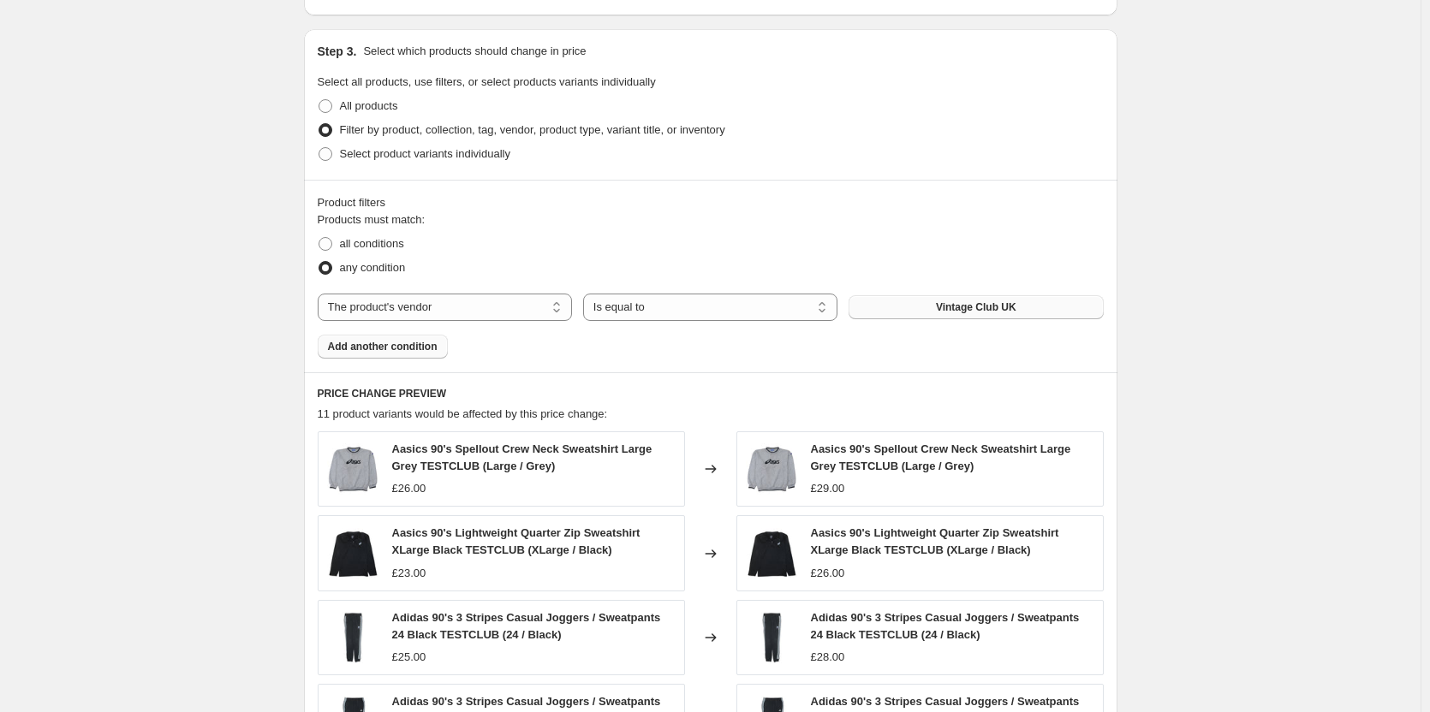
click at [377, 348] on span "Add another condition" at bounding box center [383, 347] width 110 height 14
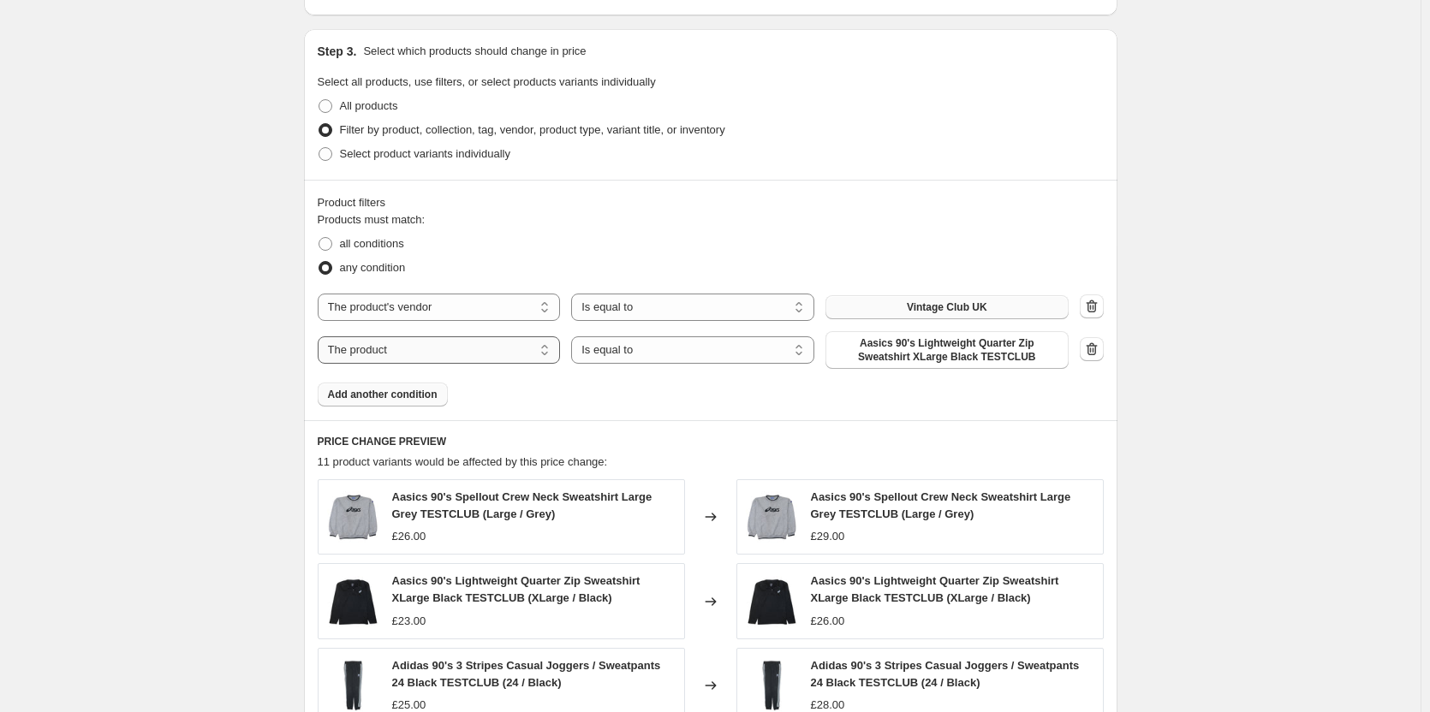
click at [535, 354] on select "The product The product's collection The product's tag The product's vendor The…" at bounding box center [439, 349] width 243 height 27
click at [741, 344] on select "Is equal to Is not equal to" at bounding box center [692, 349] width 243 height 27
click at [1093, 351] on icon "button" at bounding box center [1091, 349] width 17 height 17
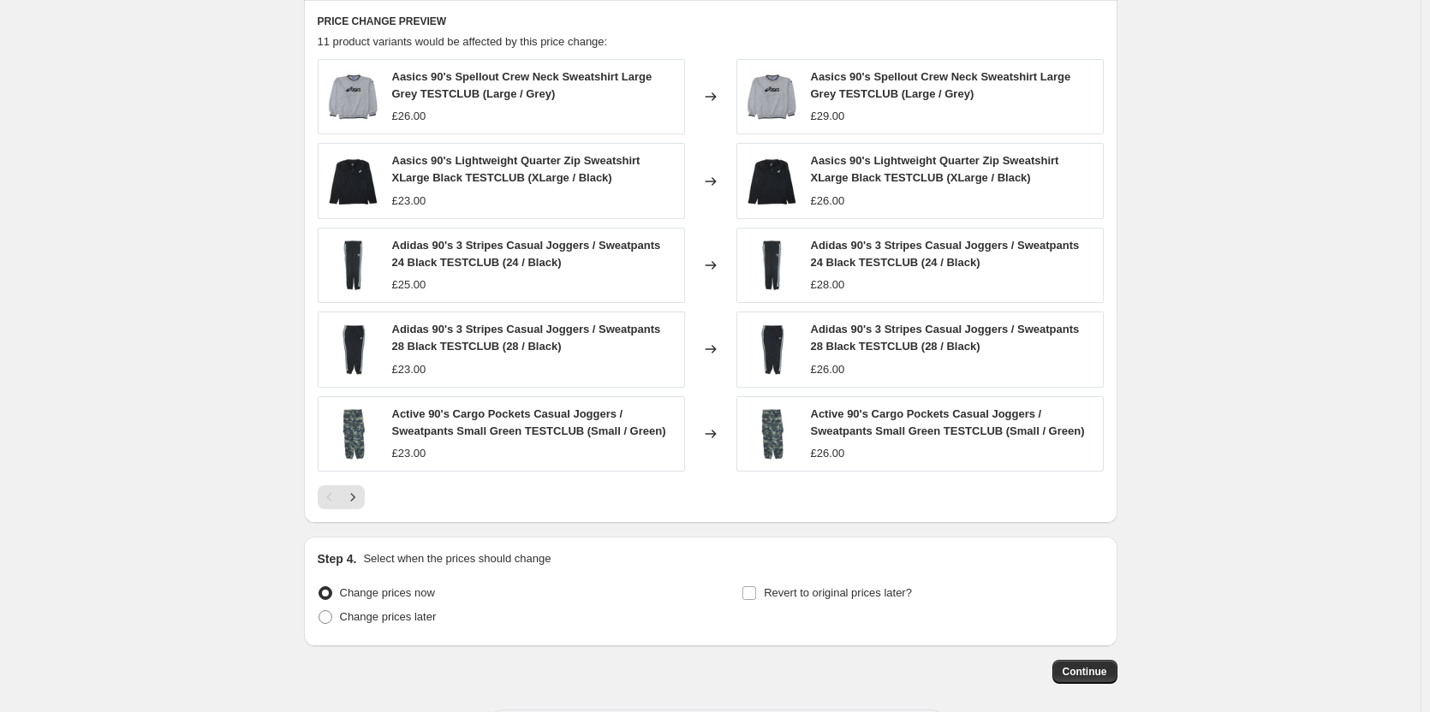
scroll to position [1220, 0]
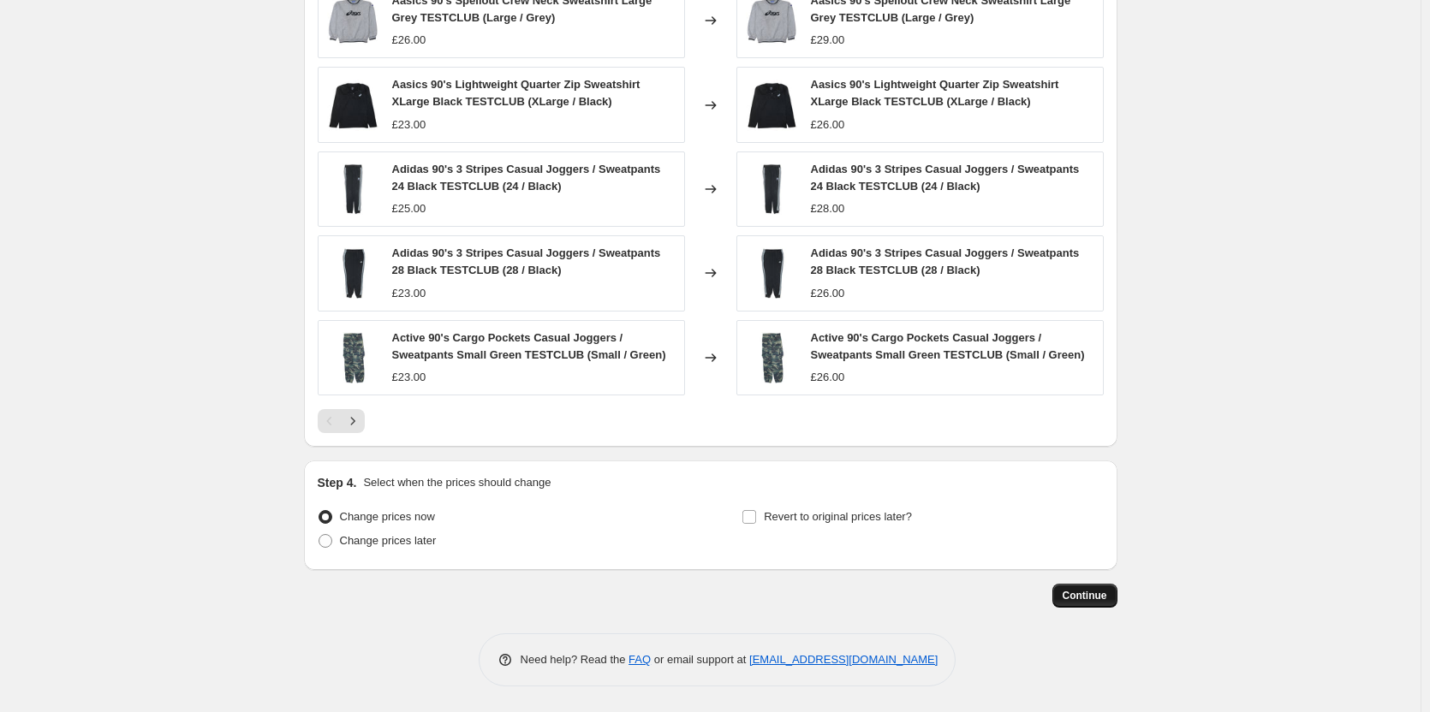
click at [1089, 602] on span "Continue" at bounding box center [1085, 596] width 45 height 14
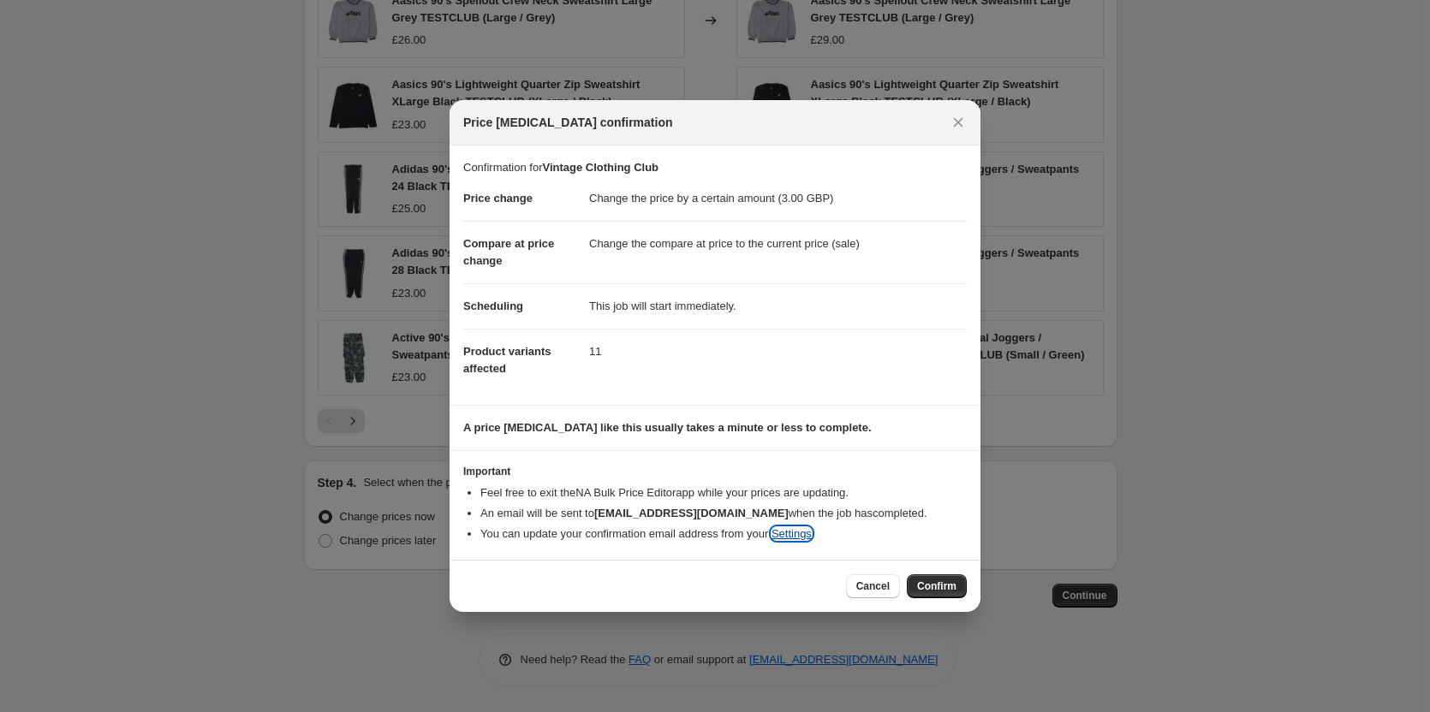
click at [787, 533] on link "Settings" at bounding box center [791, 533] width 40 height 13
click at [927, 588] on span "Confirm" at bounding box center [936, 587] width 39 height 14
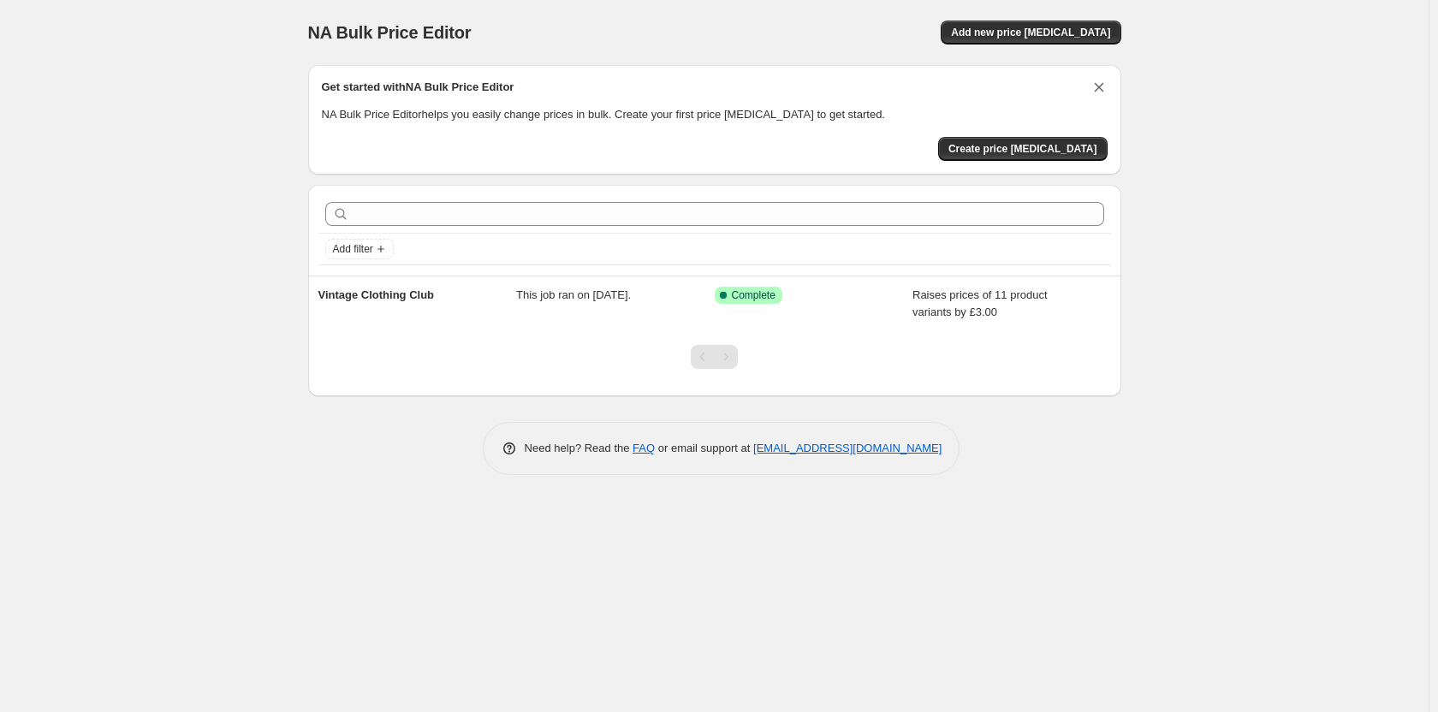
click at [1098, 91] on icon "Dismiss card" at bounding box center [1099, 87] width 17 height 17
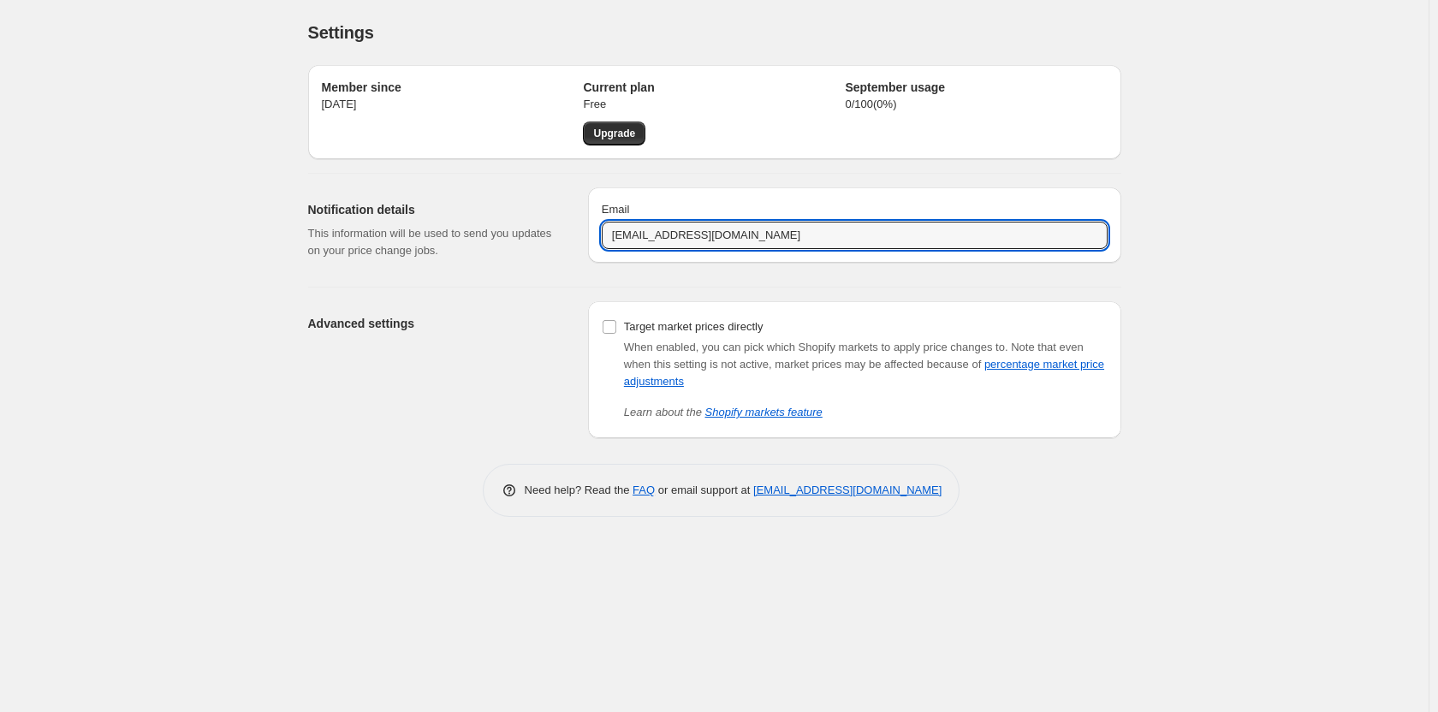
drag, startPoint x: 638, startPoint y: 232, endPoint x: 587, endPoint y: 228, distance: 51.6
click at [592, 228] on div "Email sales@preworn.co.uk" at bounding box center [854, 225] width 533 height 75
type input "admin@preworn.co.uk"
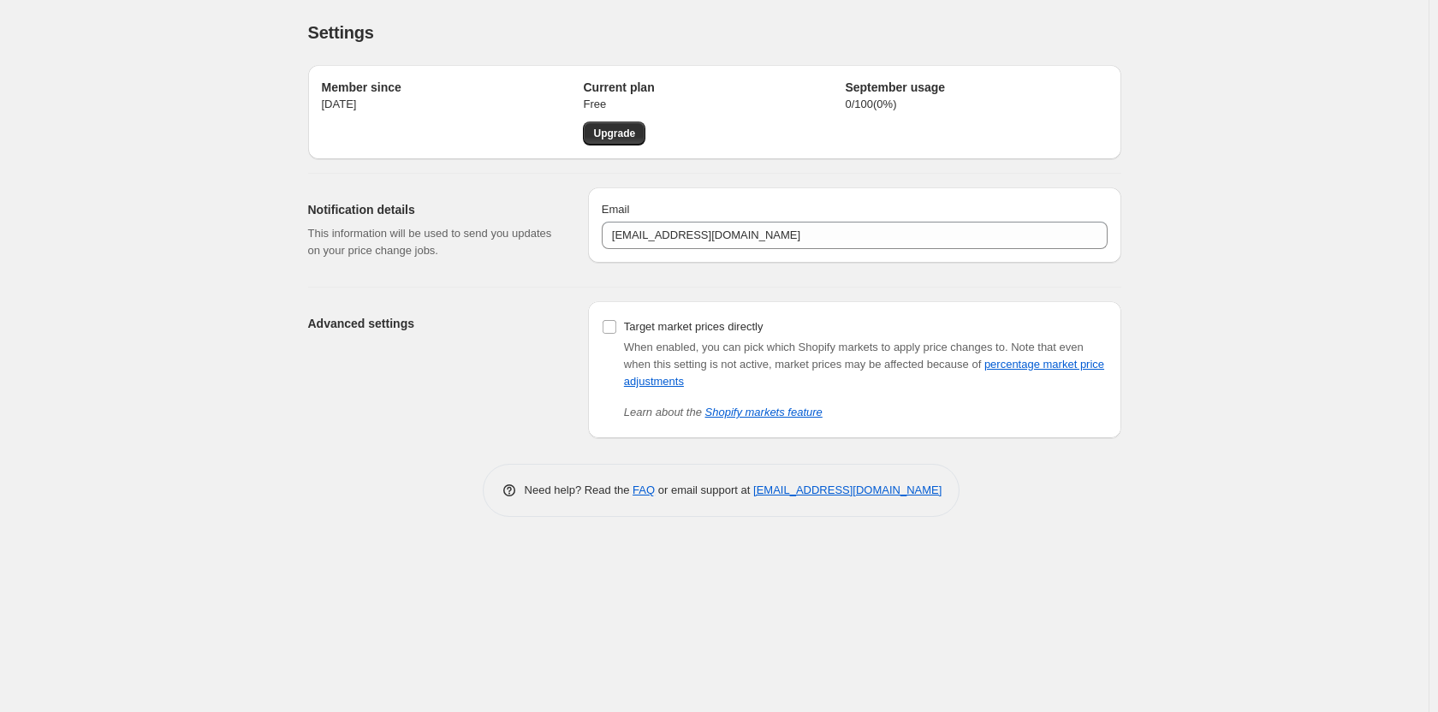
click at [810, 143] on div "Upgrade" at bounding box center [714, 134] width 262 height 24
